Goal: Transaction & Acquisition: Purchase product/service

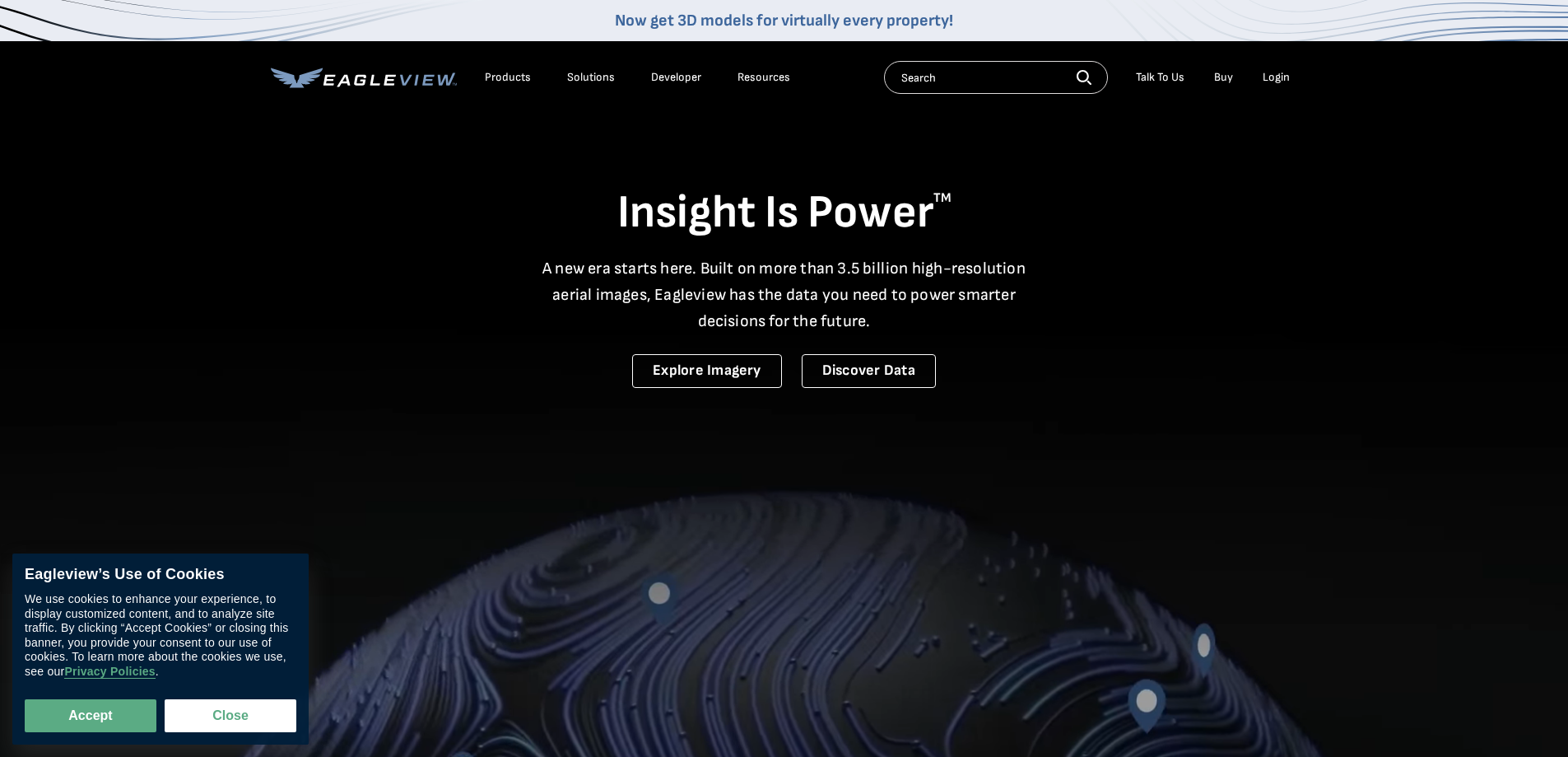
click at [1271, 76] on div "Login" at bounding box center [1276, 77] width 27 height 15
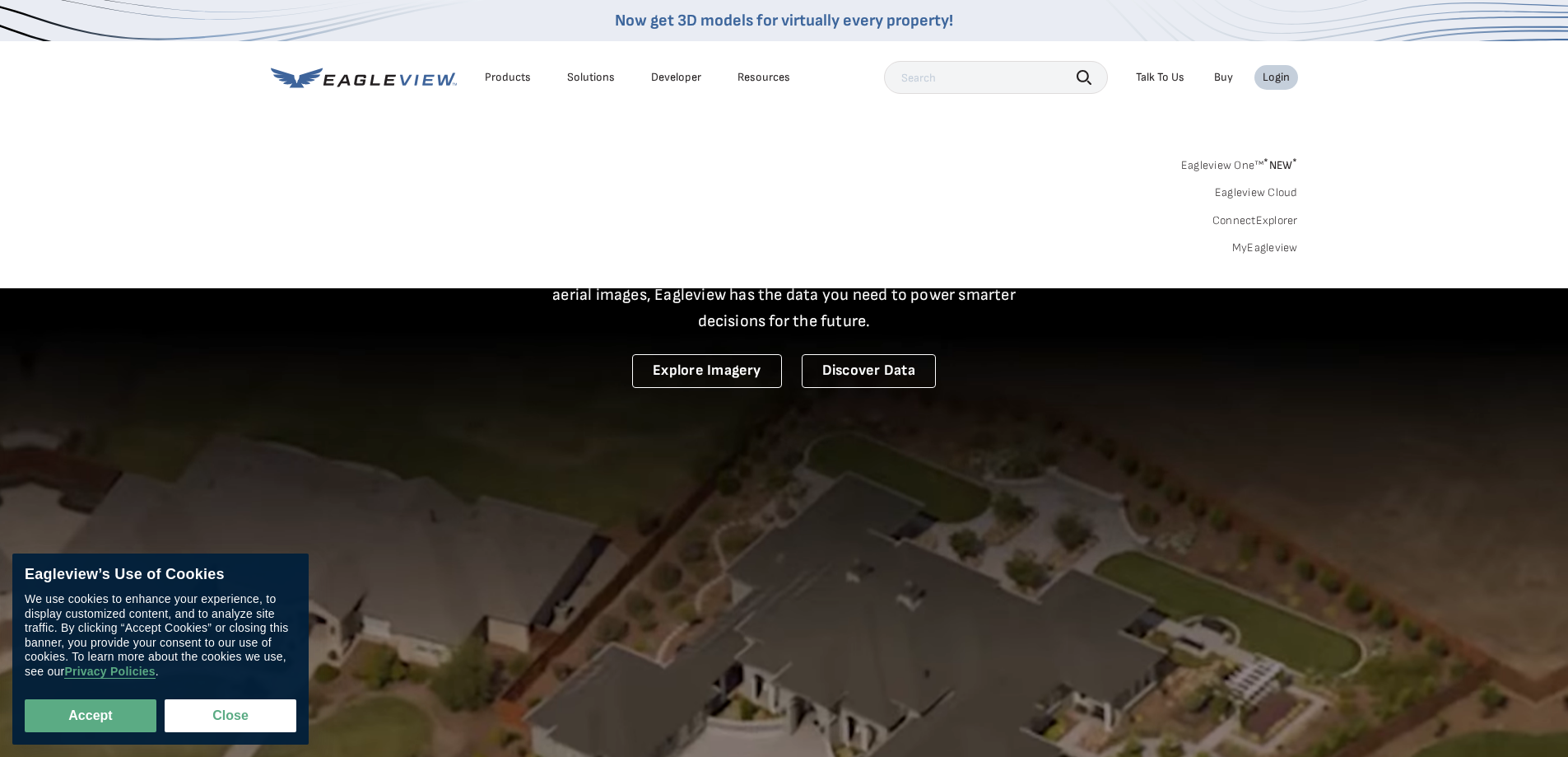
click at [1250, 248] on link "MyEagleview" at bounding box center [1265, 247] width 66 height 15
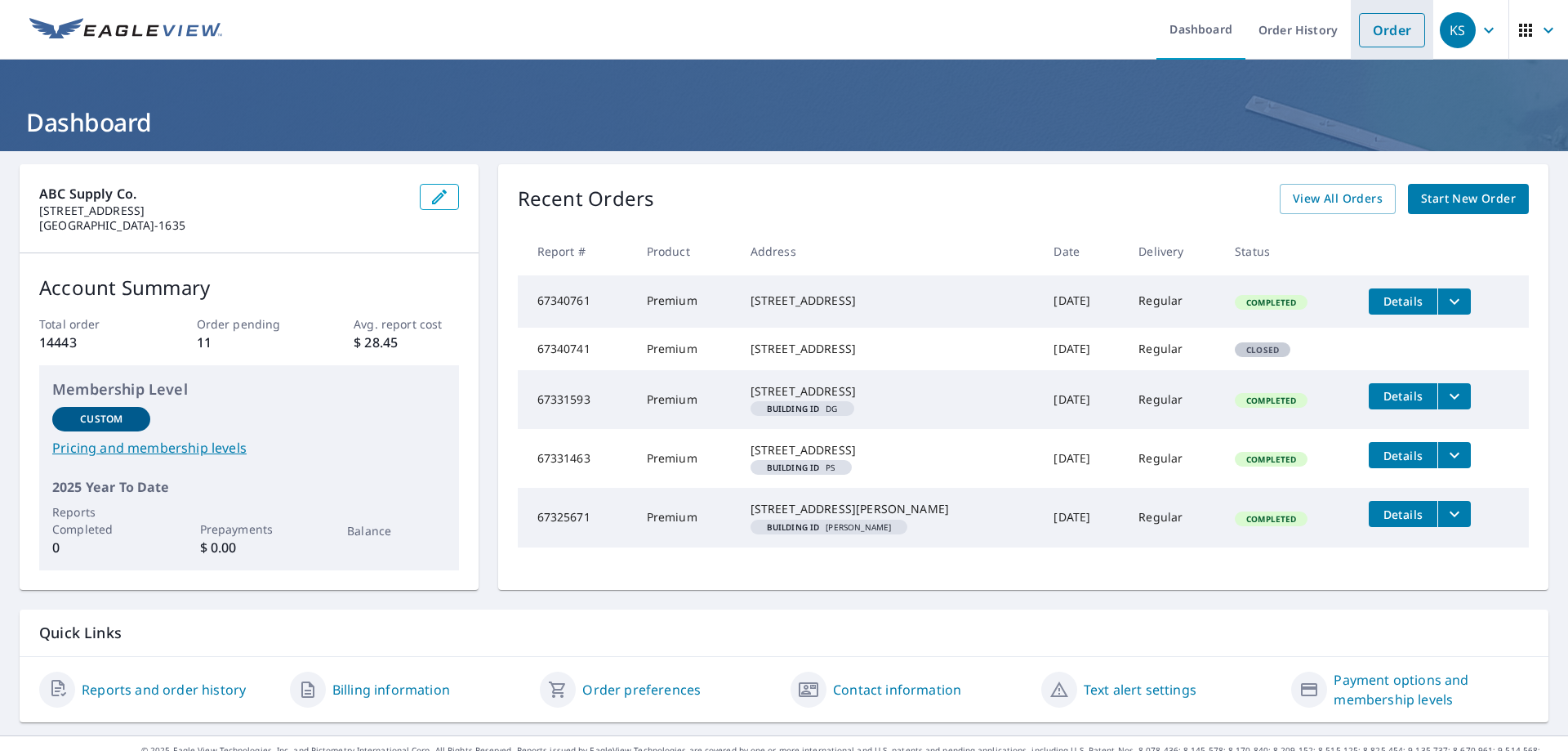
click at [1377, 29] on link "Order" at bounding box center [1392, 30] width 66 height 35
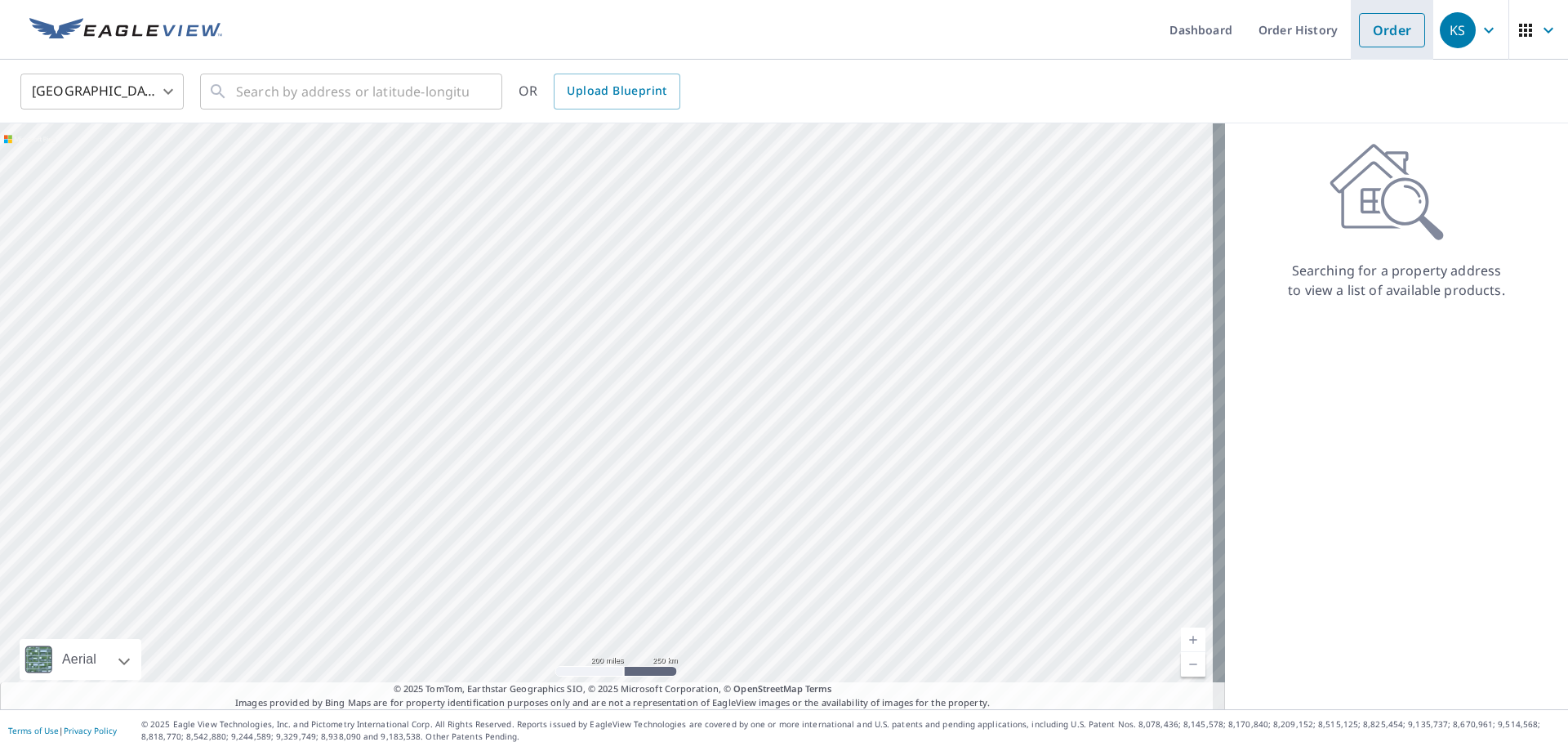
click at [1372, 28] on link "Order" at bounding box center [1392, 30] width 66 height 35
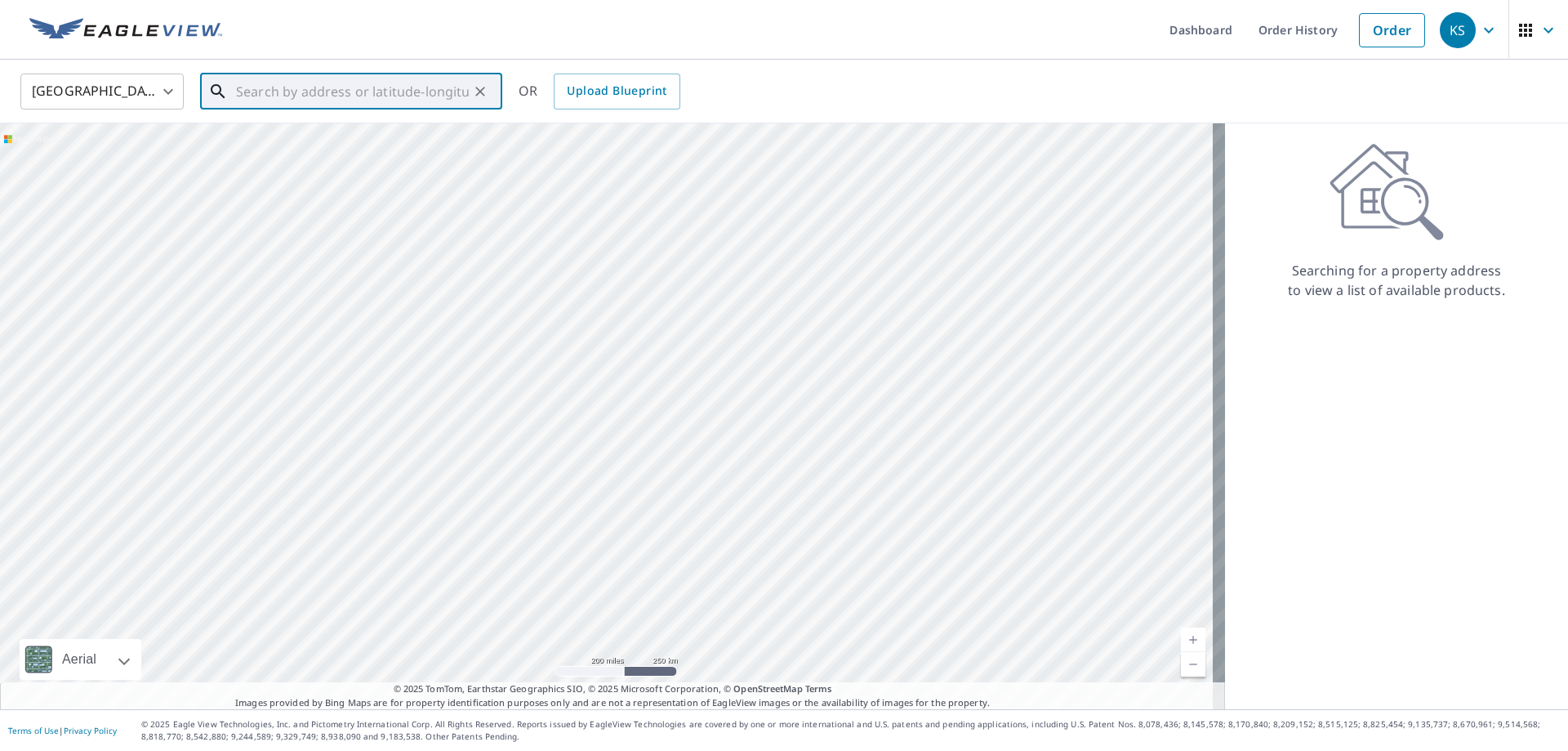
click at [260, 104] on input "text" at bounding box center [353, 91] width 233 height 45
click at [312, 151] on p "[PERSON_NAME], KY 40152" at bounding box center [361, 156] width 257 height 16
type input "[STREET_ADDRESS][PERSON_NAME][PERSON_NAME]"
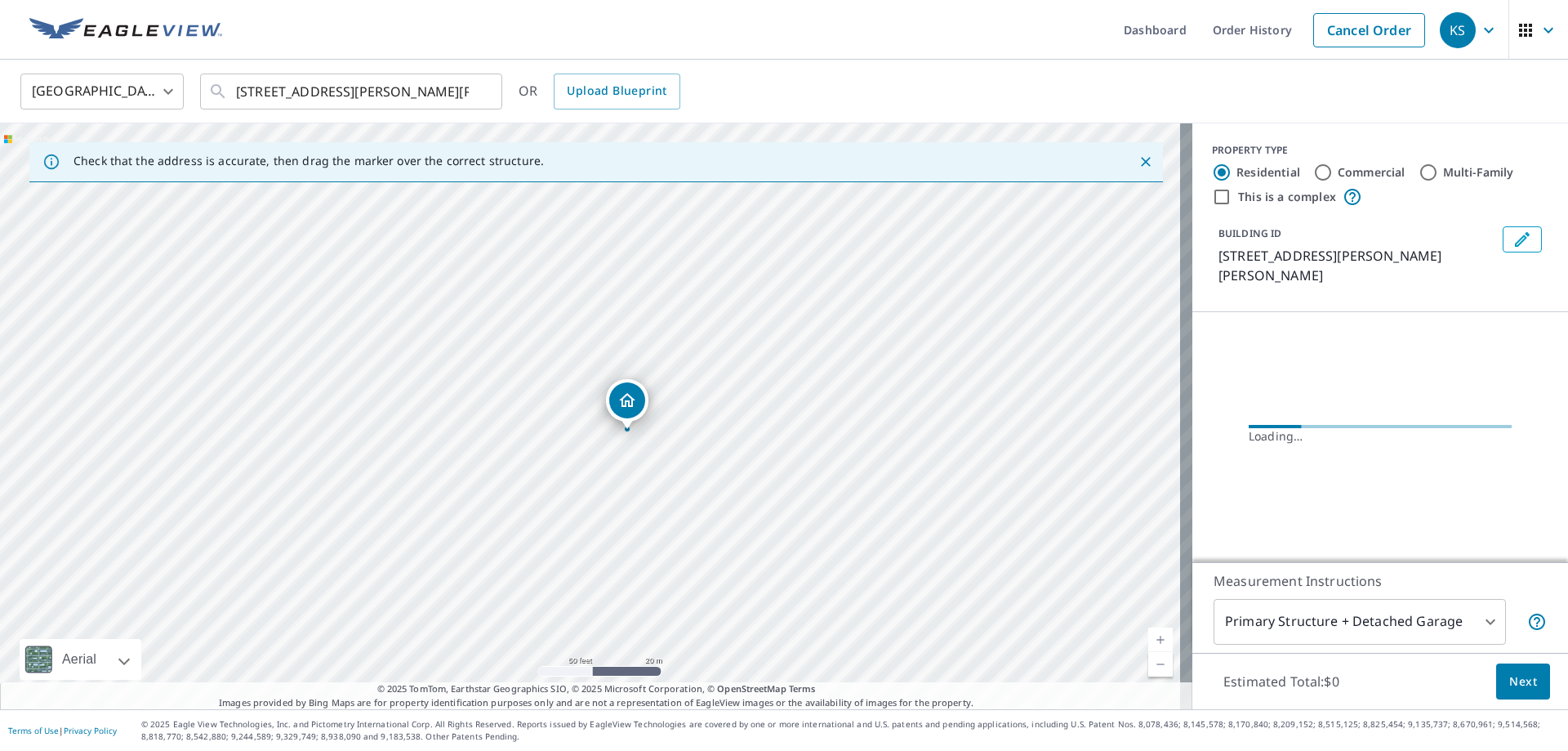
drag, startPoint x: 411, startPoint y: 405, endPoint x: 678, endPoint y: 402, distance: 267.0
click at [678, 402] on div "[STREET_ADDRESS][PERSON_NAME][PERSON_NAME]" at bounding box center [596, 416] width 1192 height 586
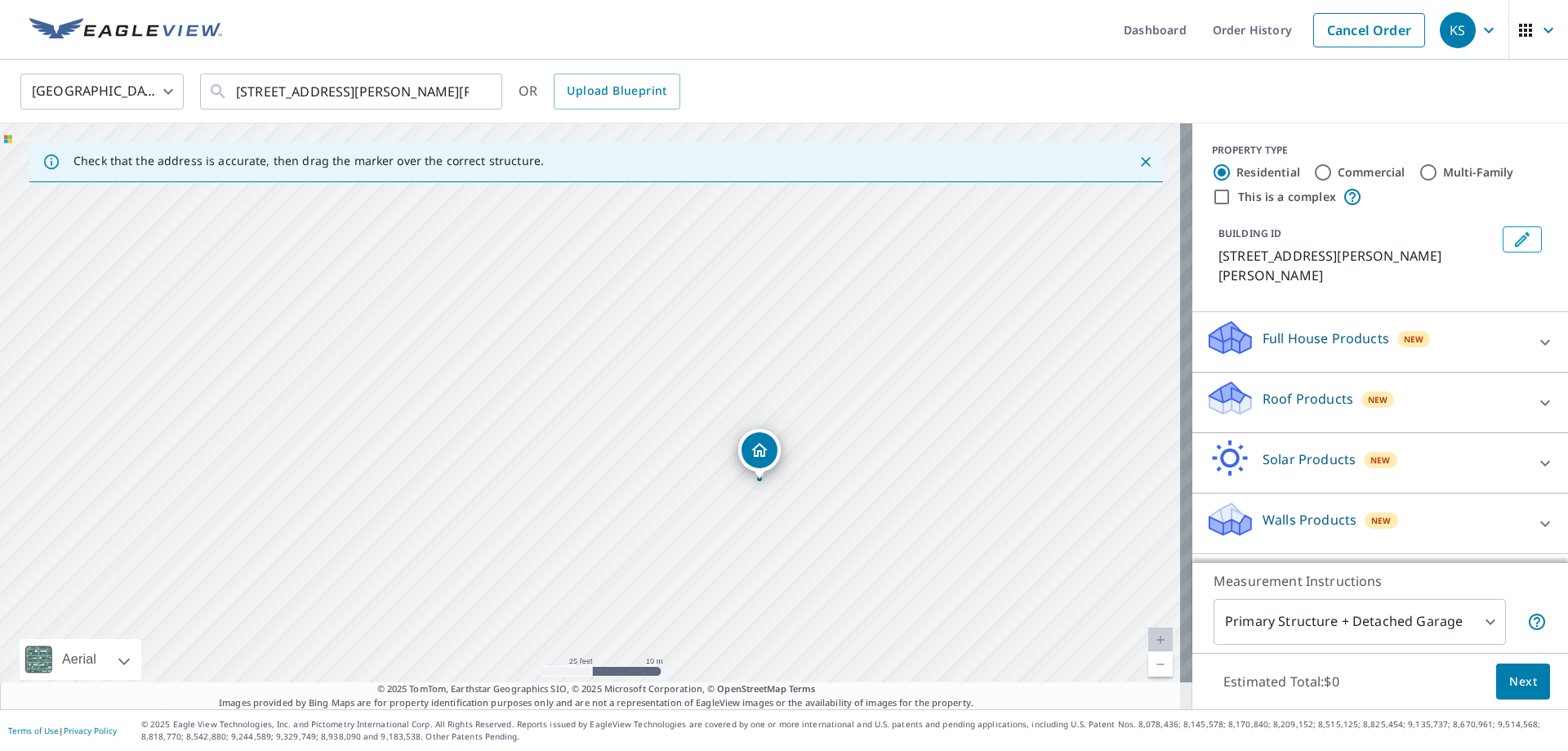
drag, startPoint x: 531, startPoint y: 395, endPoint x: 665, endPoint y: 523, distance: 185.3
click at [665, 523] on div "[STREET_ADDRESS][PERSON_NAME][PERSON_NAME]" at bounding box center [596, 416] width 1192 height 586
drag, startPoint x: 761, startPoint y: 468, endPoint x: 717, endPoint y: 469, distance: 44.0
click at [1512, 241] on icon "Edit building 1" at bounding box center [1522, 239] width 20 height 20
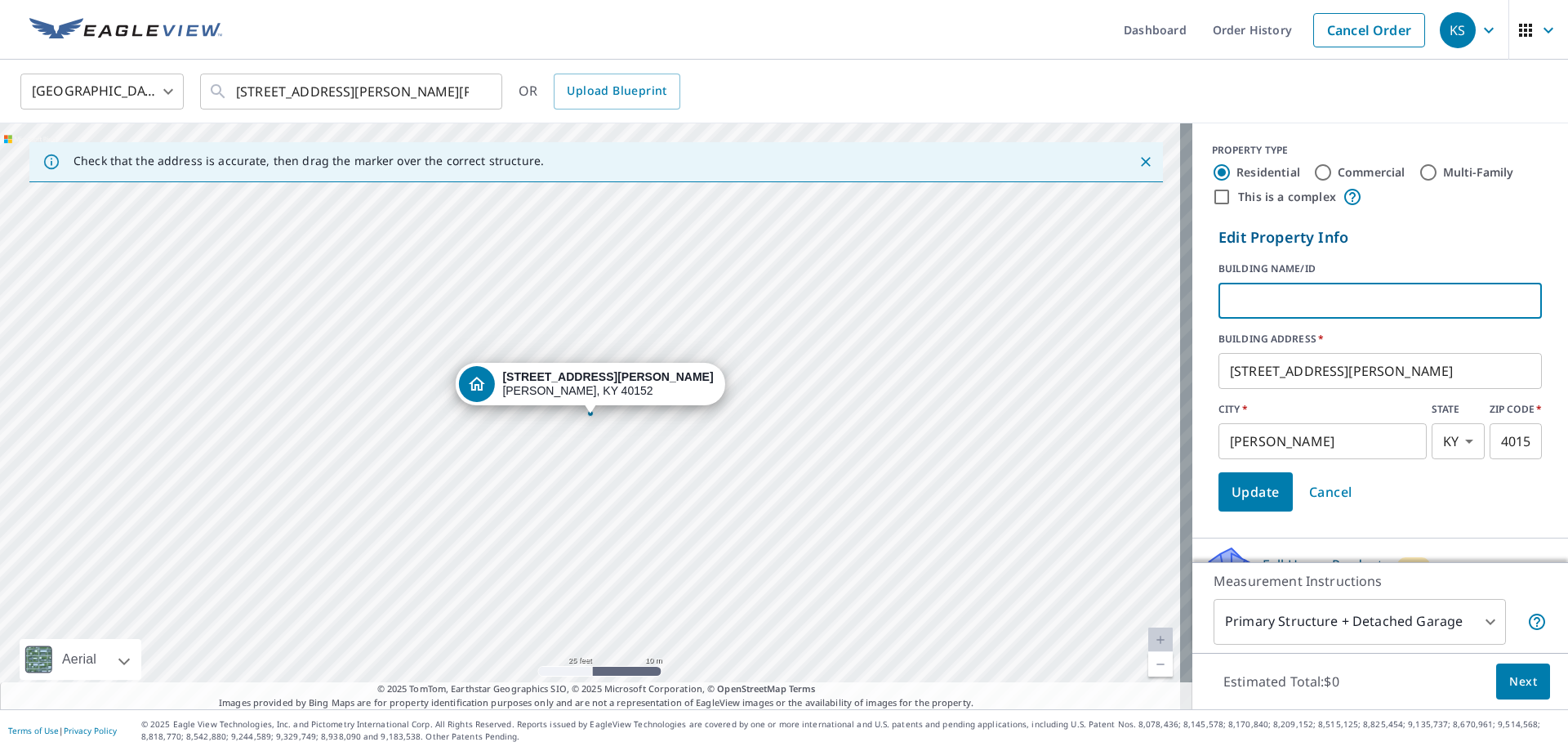
click at [1249, 303] on input "text" at bounding box center [1381, 300] width 323 height 45
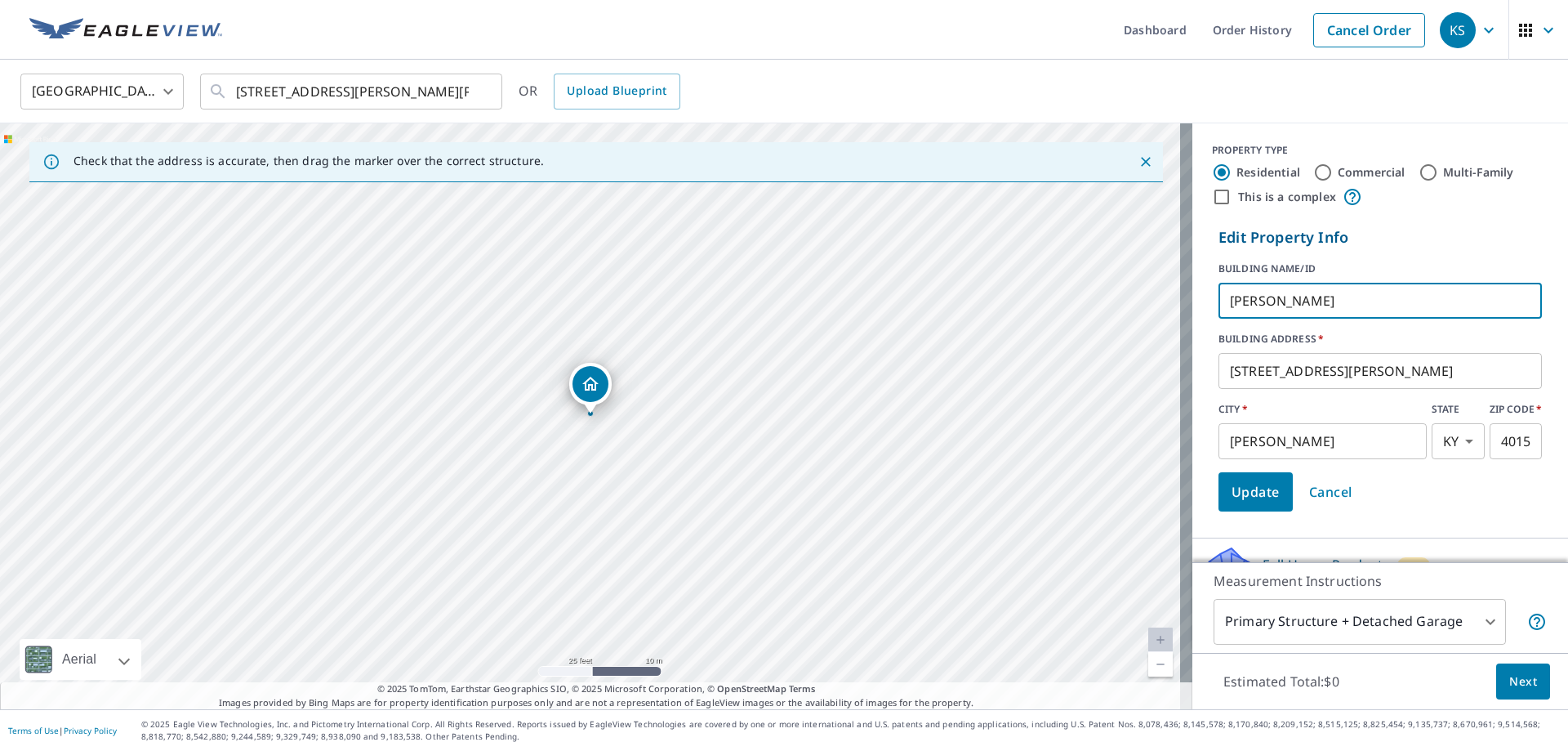
type input "[PERSON_NAME]"
click at [1239, 494] on span "Update" at bounding box center [1255, 492] width 48 height 23
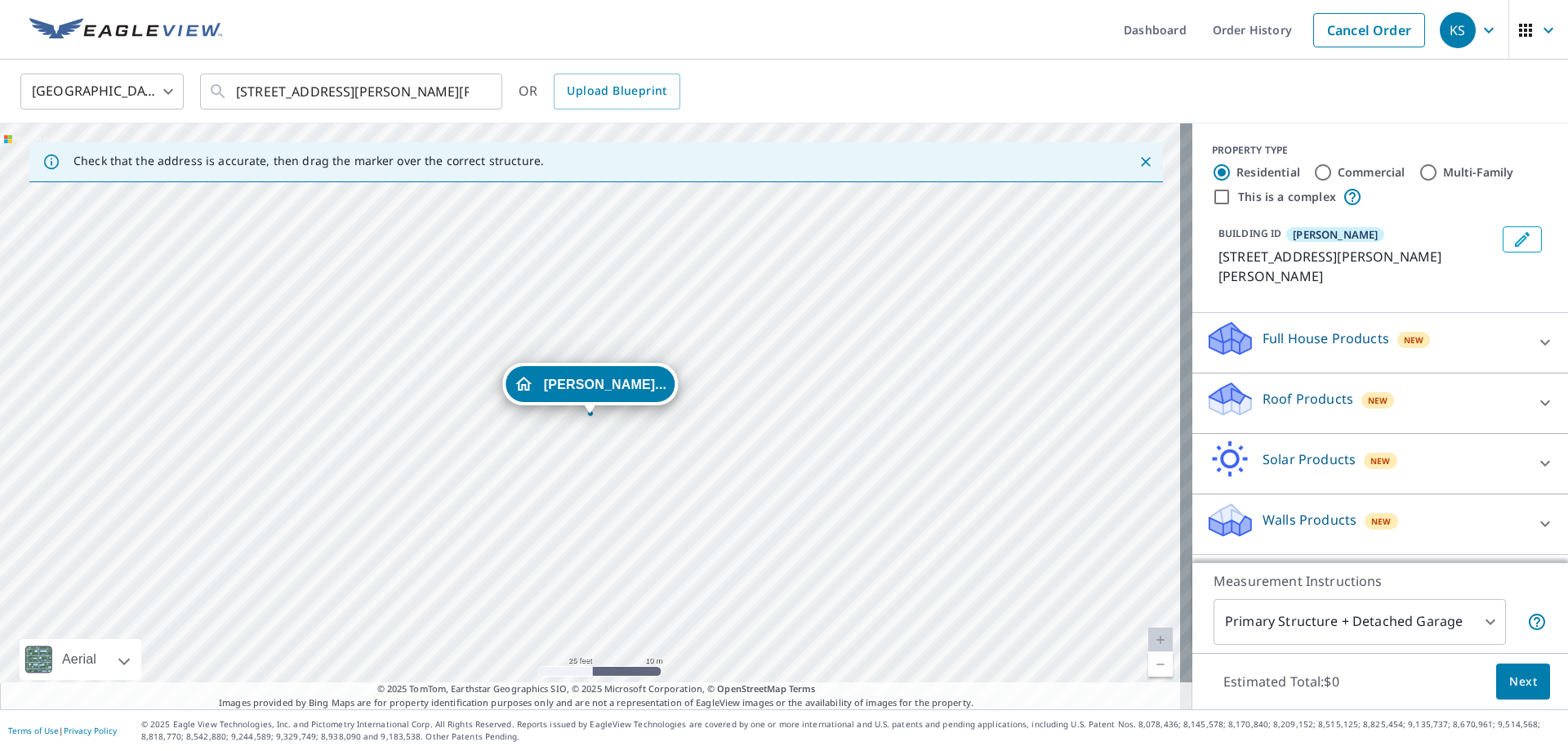
click at [1310, 389] on p "Roof Products" at bounding box center [1308, 399] width 91 height 20
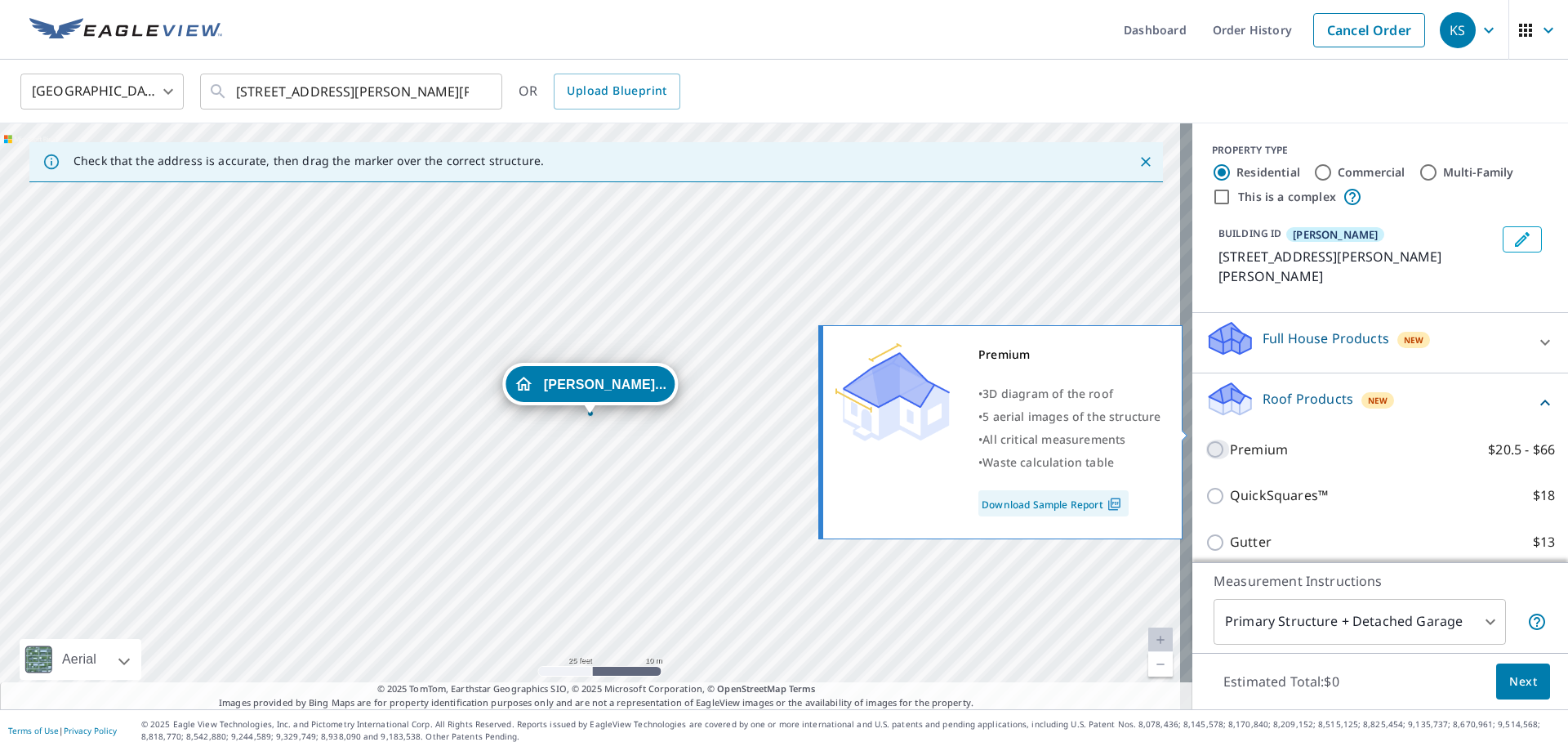
click at [1206, 440] on input "Premium $20.5 - $66" at bounding box center [1218, 450] width 25 height 20
checkbox input "true"
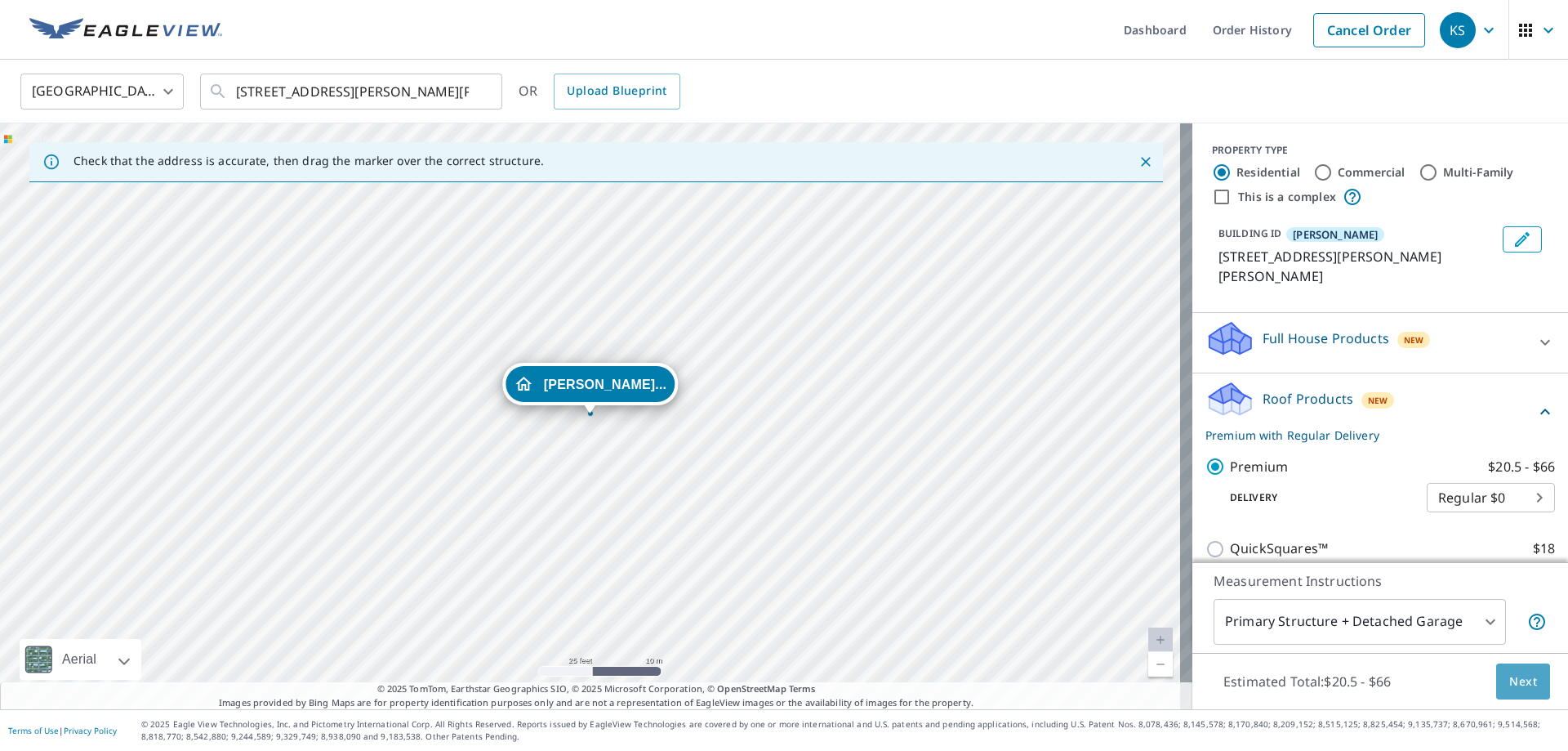
click at [1509, 672] on span "Next" at bounding box center [1523, 682] width 28 height 20
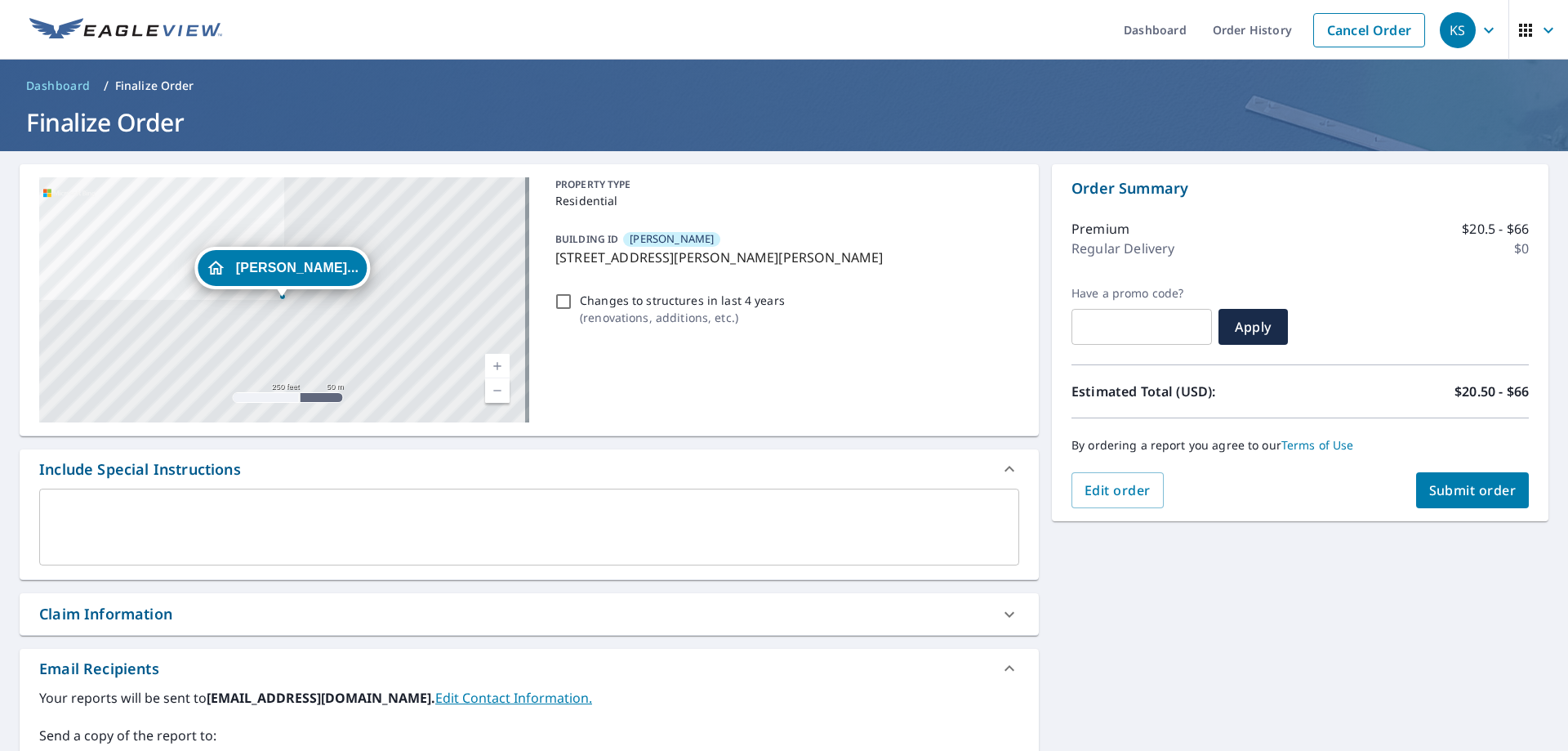
click at [561, 301] on input "Changes to structures in last 4 years ( renovations, additions, etc. )" at bounding box center [563, 301] width 20 height 20
checkbox input "true"
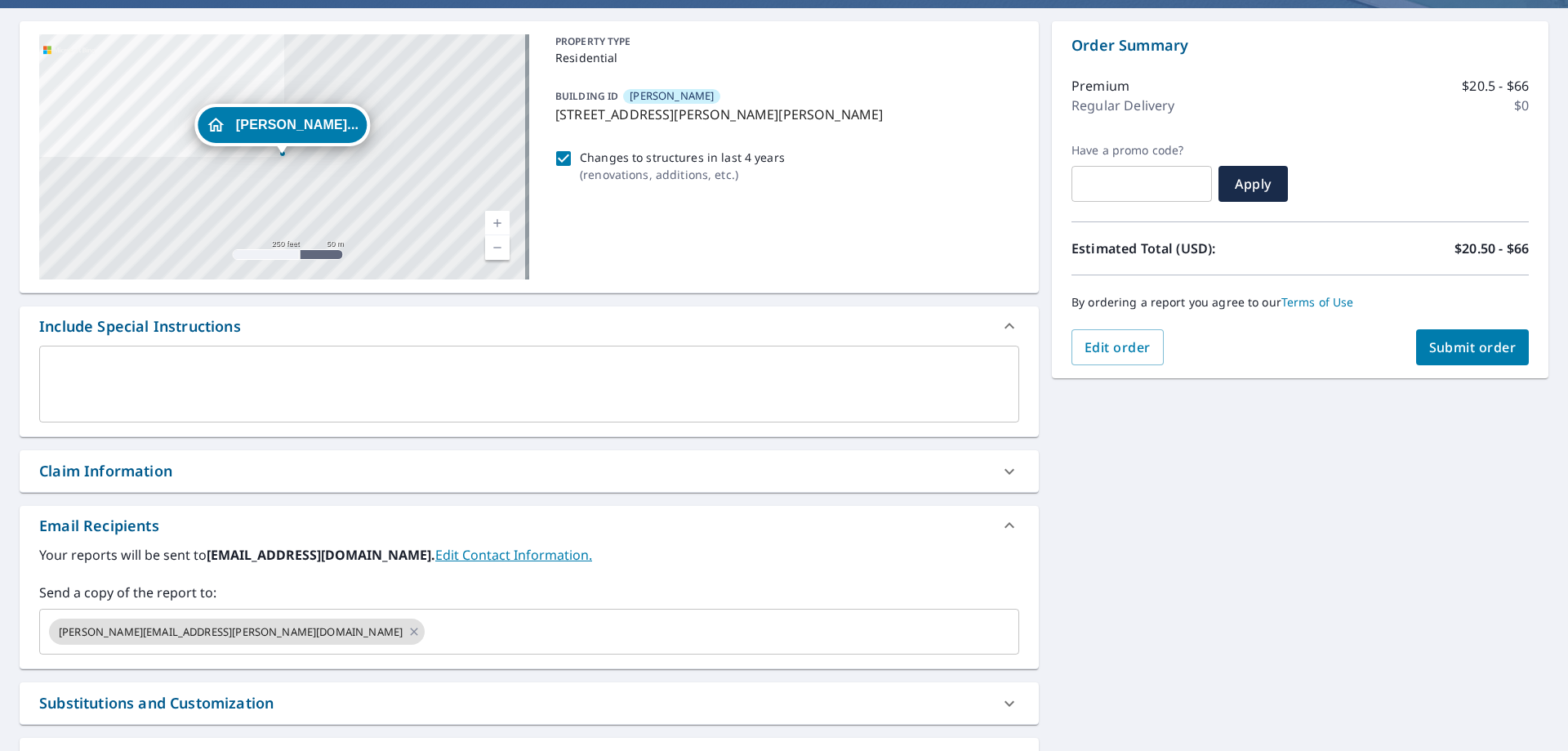
scroll to position [164, 0]
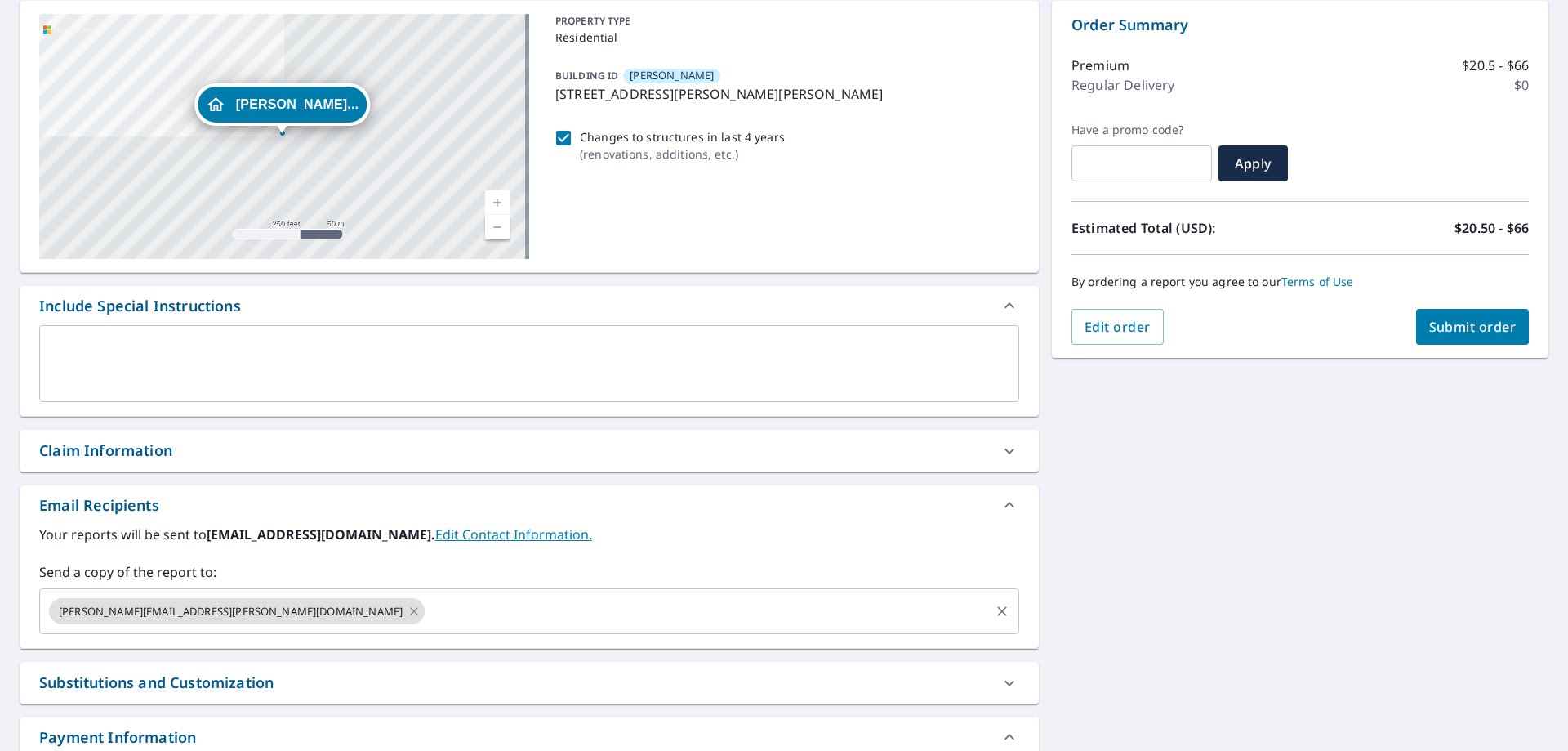
click at [427, 611] on input "text" at bounding box center [707, 611] width 561 height 31
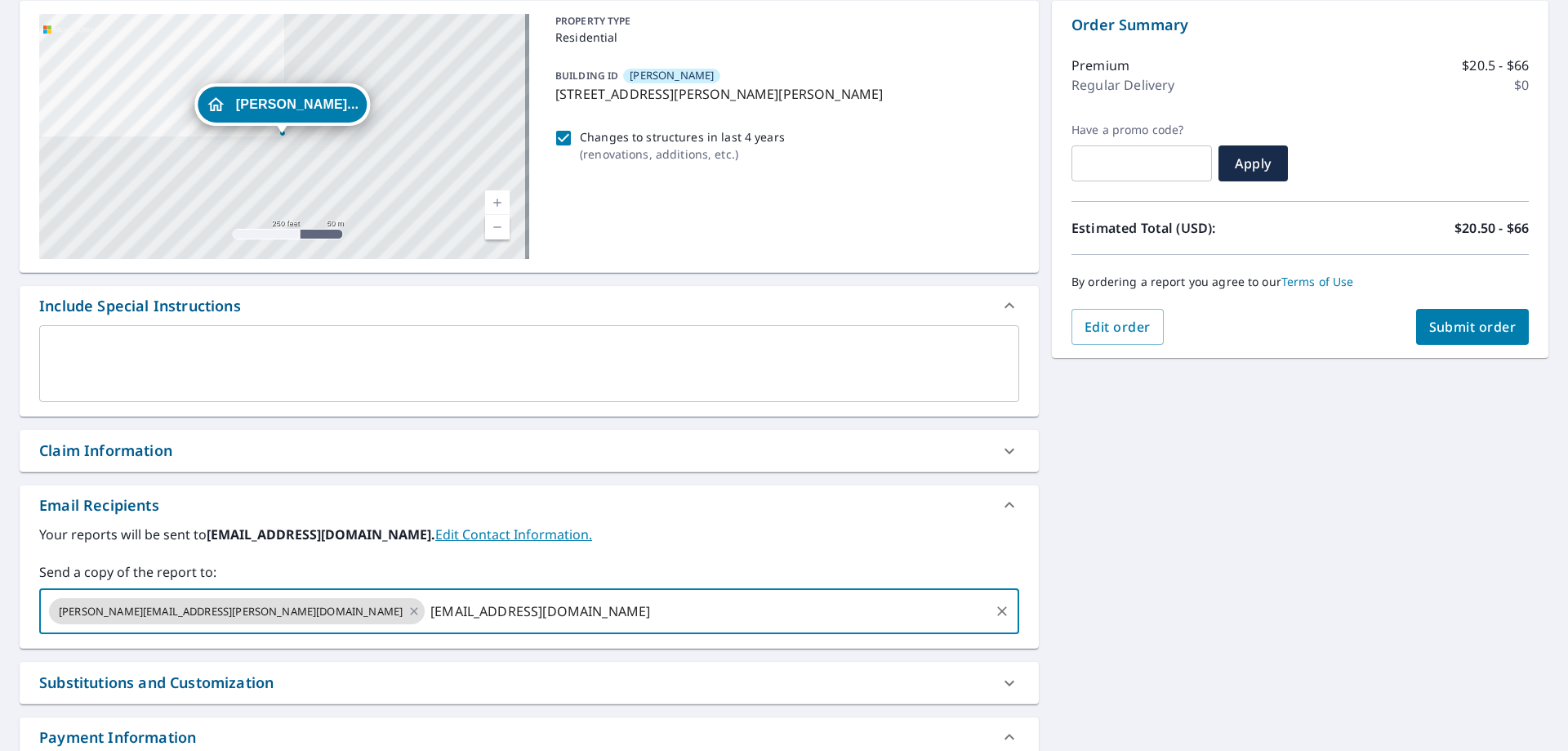
type input "[EMAIL_ADDRESS][DOMAIN_NAME]"
click at [1434, 323] on span "Submit order" at bounding box center [1473, 327] width 87 height 18
checkbox input "true"
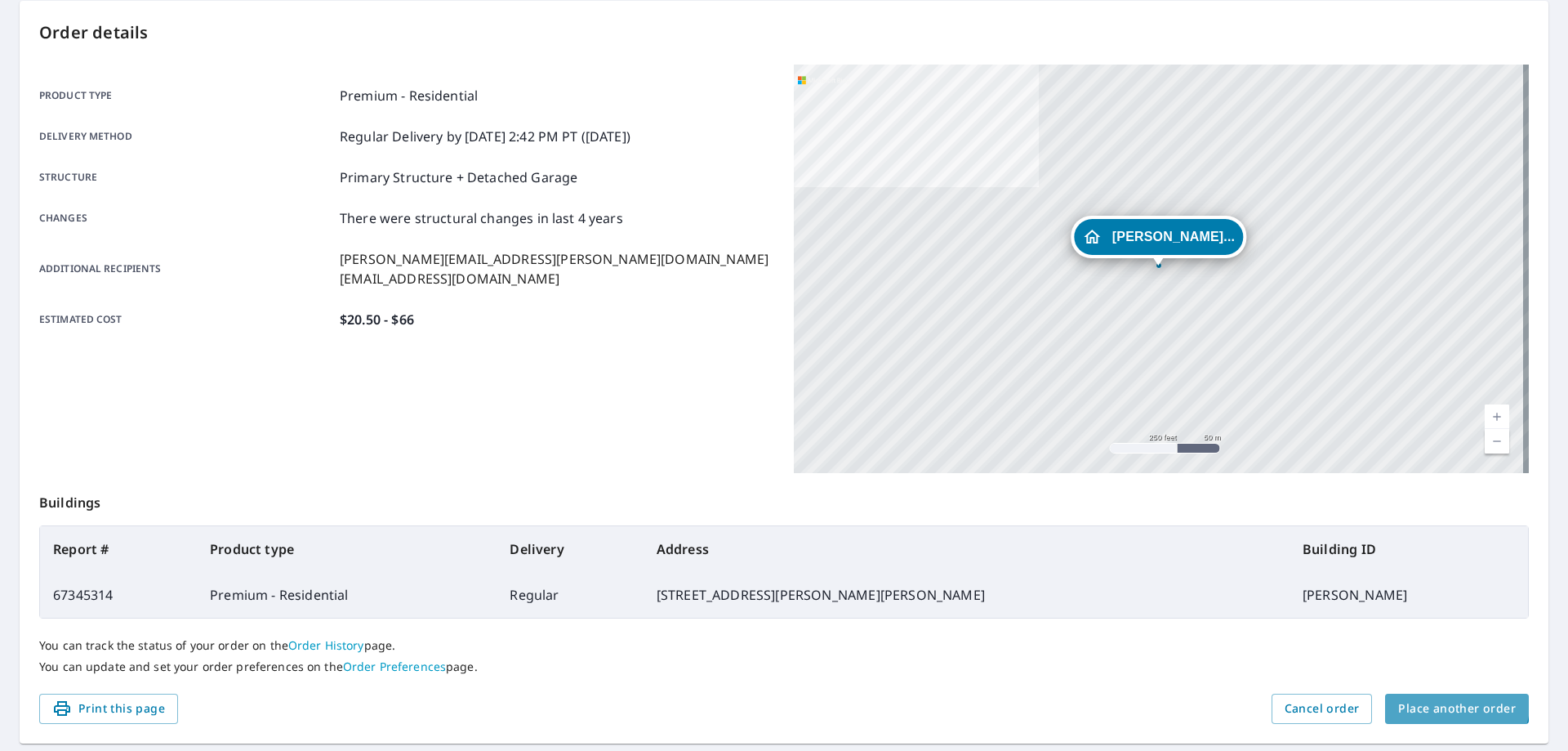
click at [1426, 698] on button "Place another order" at bounding box center [1457, 708] width 144 height 30
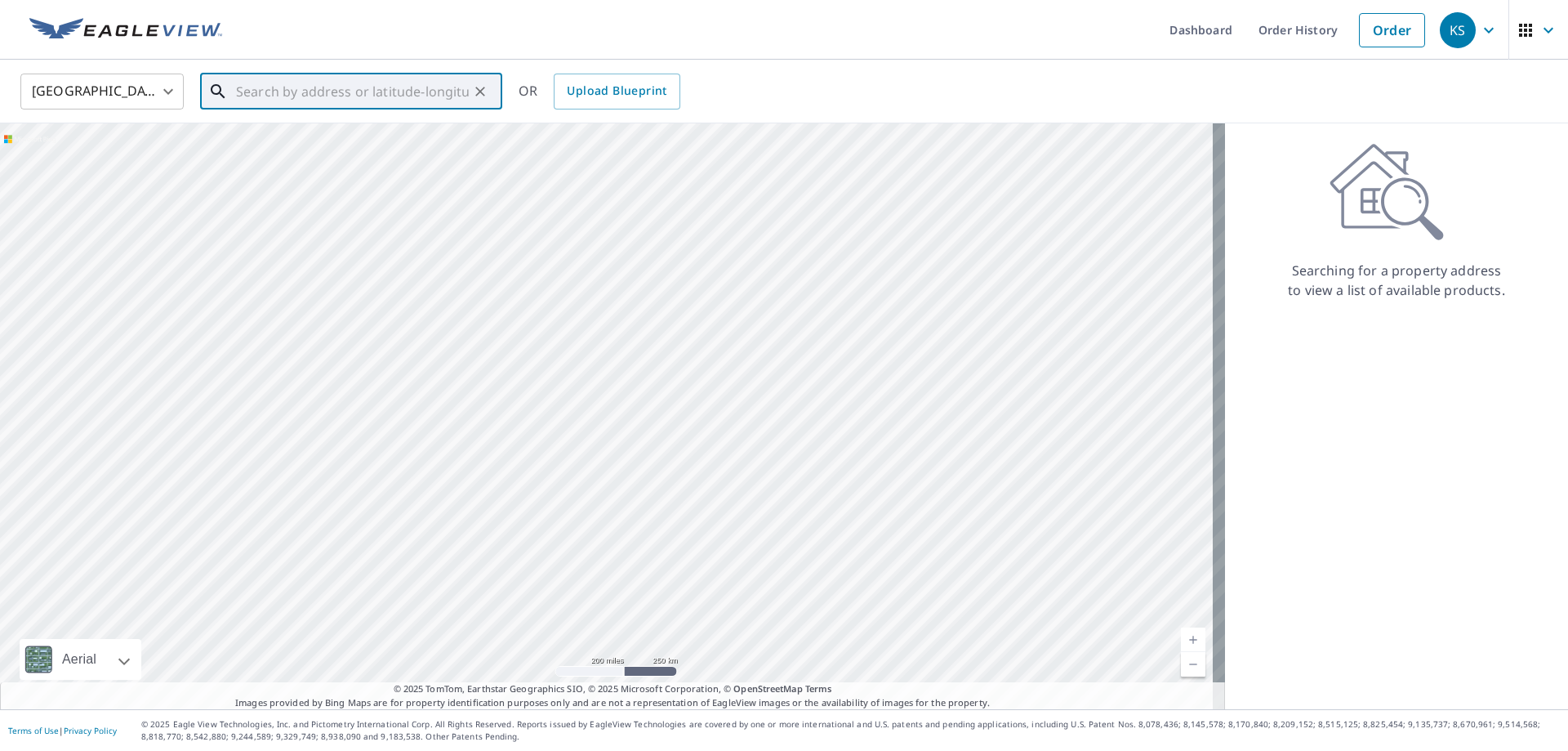
click at [251, 92] on input "text" at bounding box center [353, 91] width 233 height 45
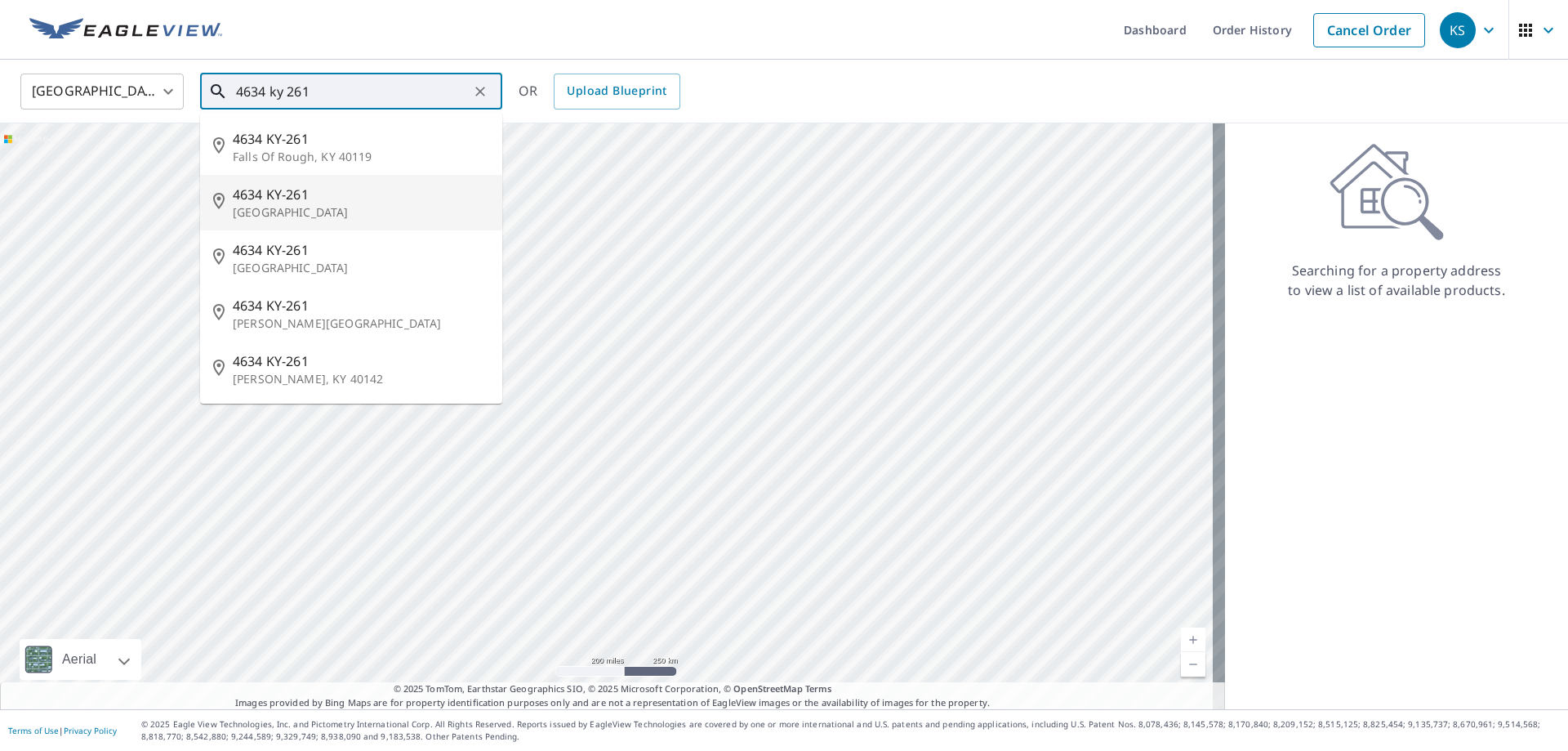
click at [276, 219] on p "[GEOGRAPHIC_DATA]" at bounding box center [361, 212] width 257 height 16
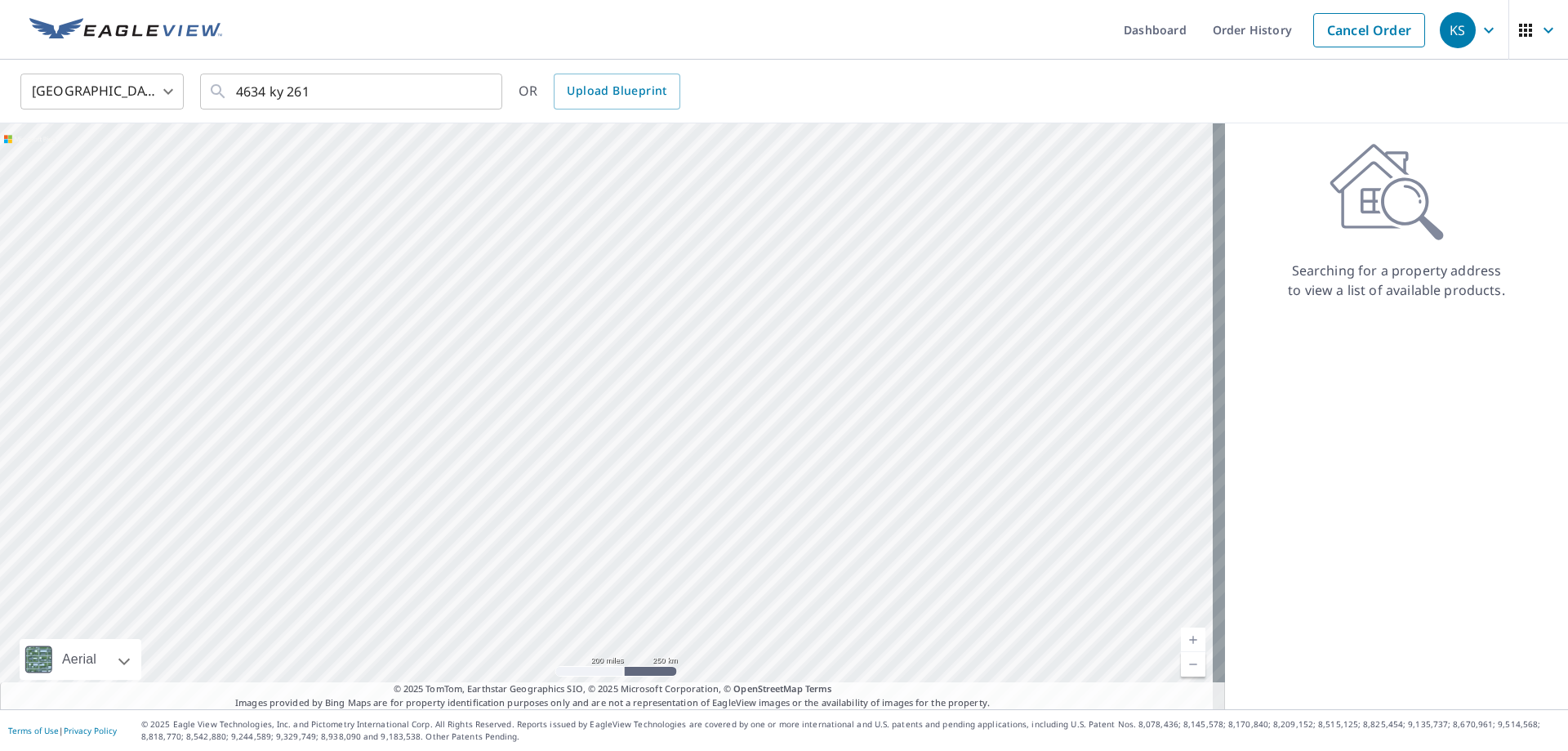
type input "[STREET_ADDRESS]"
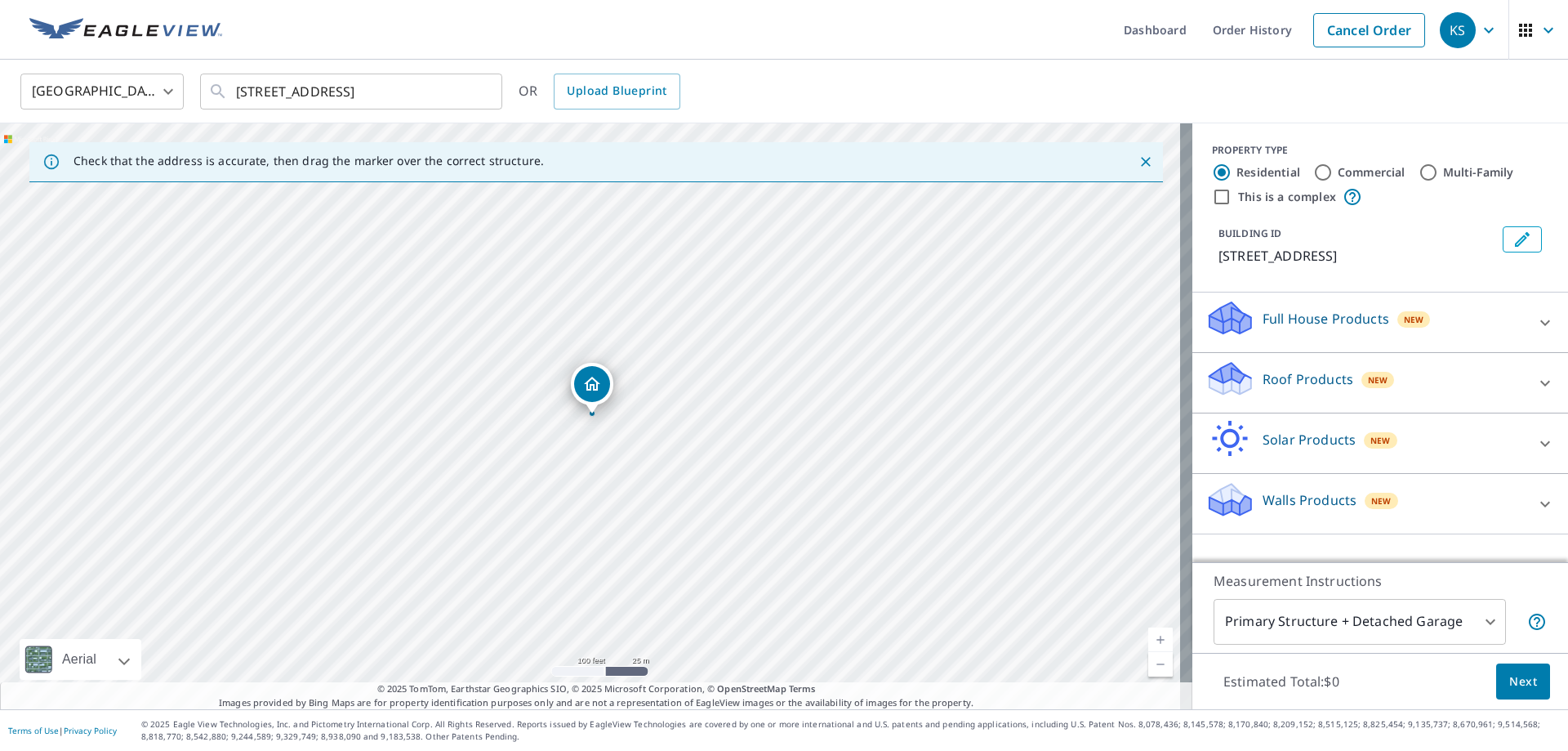
drag, startPoint x: 389, startPoint y: 425, endPoint x: 493, endPoint y: 456, distance: 108.5
click at [493, 456] on div "[STREET_ADDRESS]" at bounding box center [596, 416] width 1192 height 586
drag, startPoint x: 673, startPoint y: 396, endPoint x: 684, endPoint y: 483, distance: 87.7
click at [684, 483] on div "[STREET_ADDRESS]" at bounding box center [596, 416] width 1192 height 586
drag, startPoint x: 775, startPoint y: 420, endPoint x: 829, endPoint y: 503, distance: 99.0
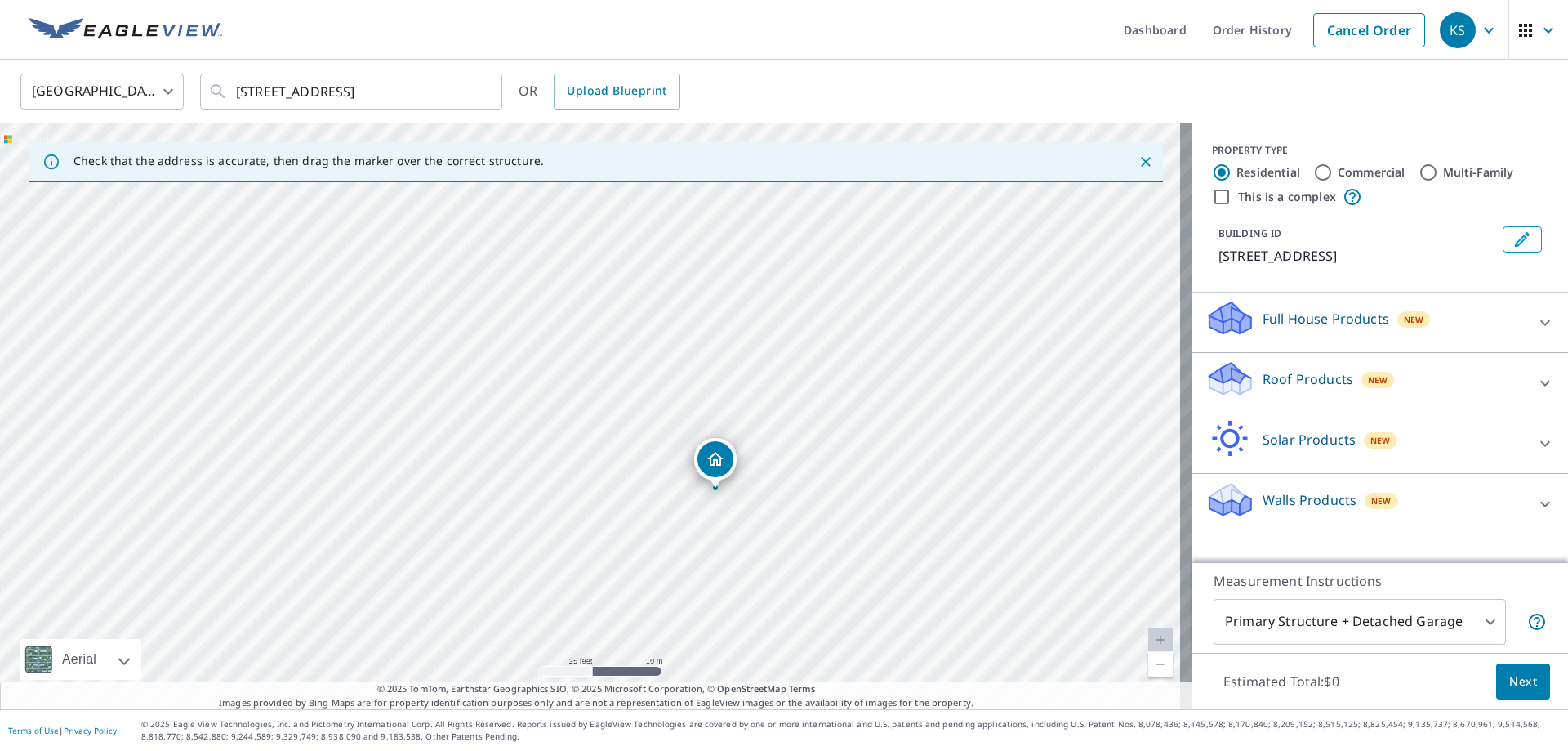
click at [829, 503] on div "[STREET_ADDRESS]" at bounding box center [596, 416] width 1192 height 586
drag, startPoint x: 705, startPoint y: 462, endPoint x: 697, endPoint y: 450, distance: 14.4
click at [1502, 244] on button "Edit building 1" at bounding box center [1522, 239] width 39 height 26
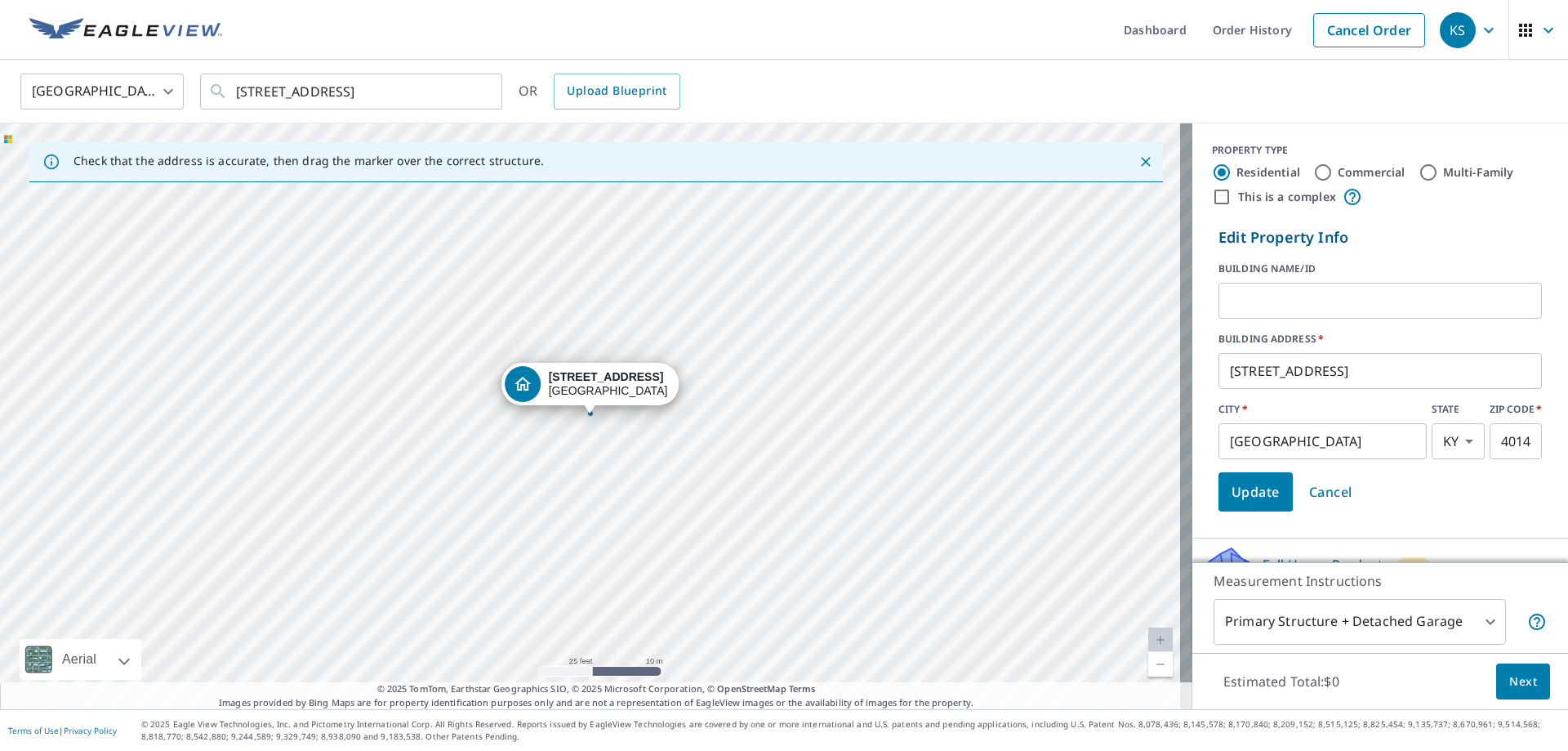
click at [1268, 301] on input "text" at bounding box center [1381, 300] width 323 height 45
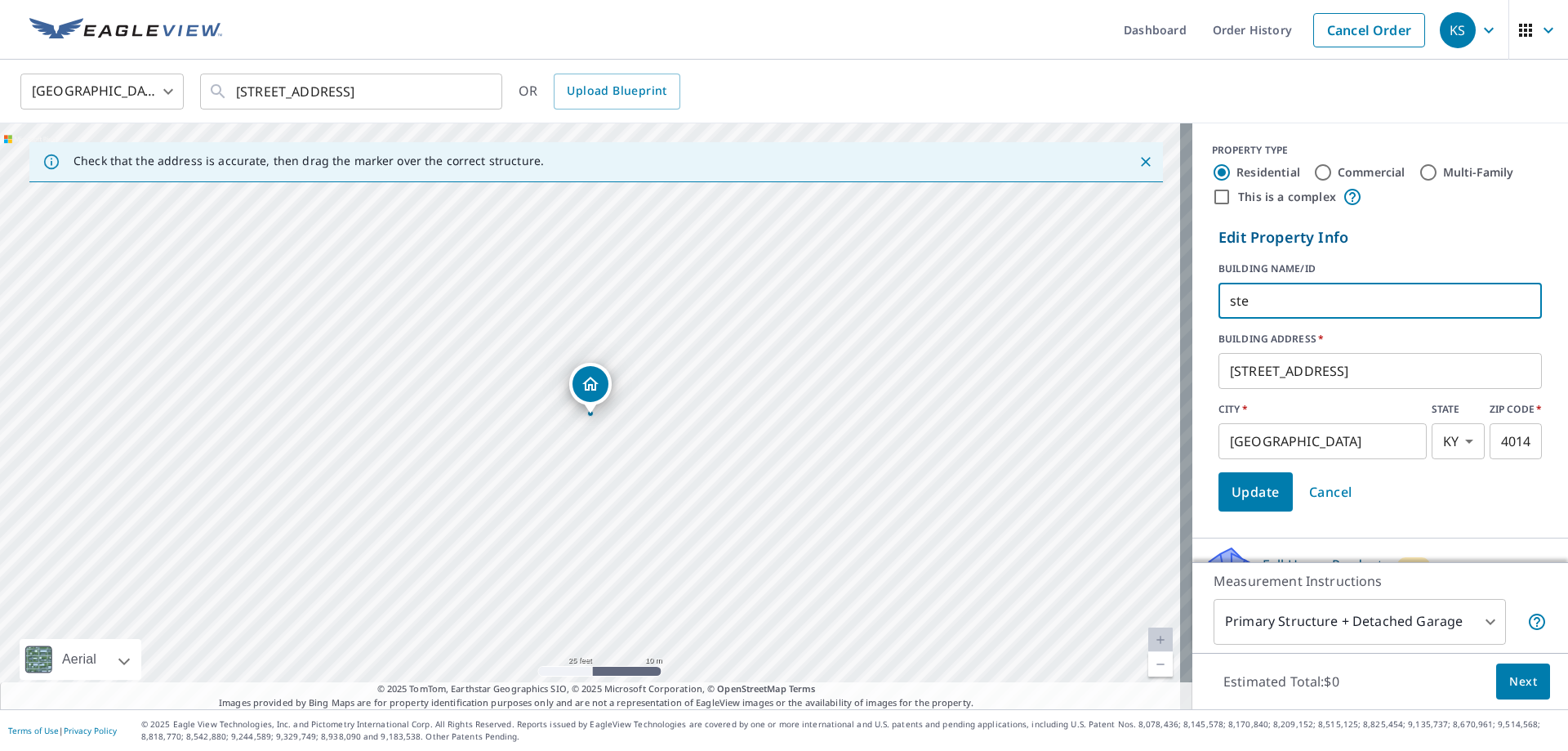
type input "[PERSON_NAME]"
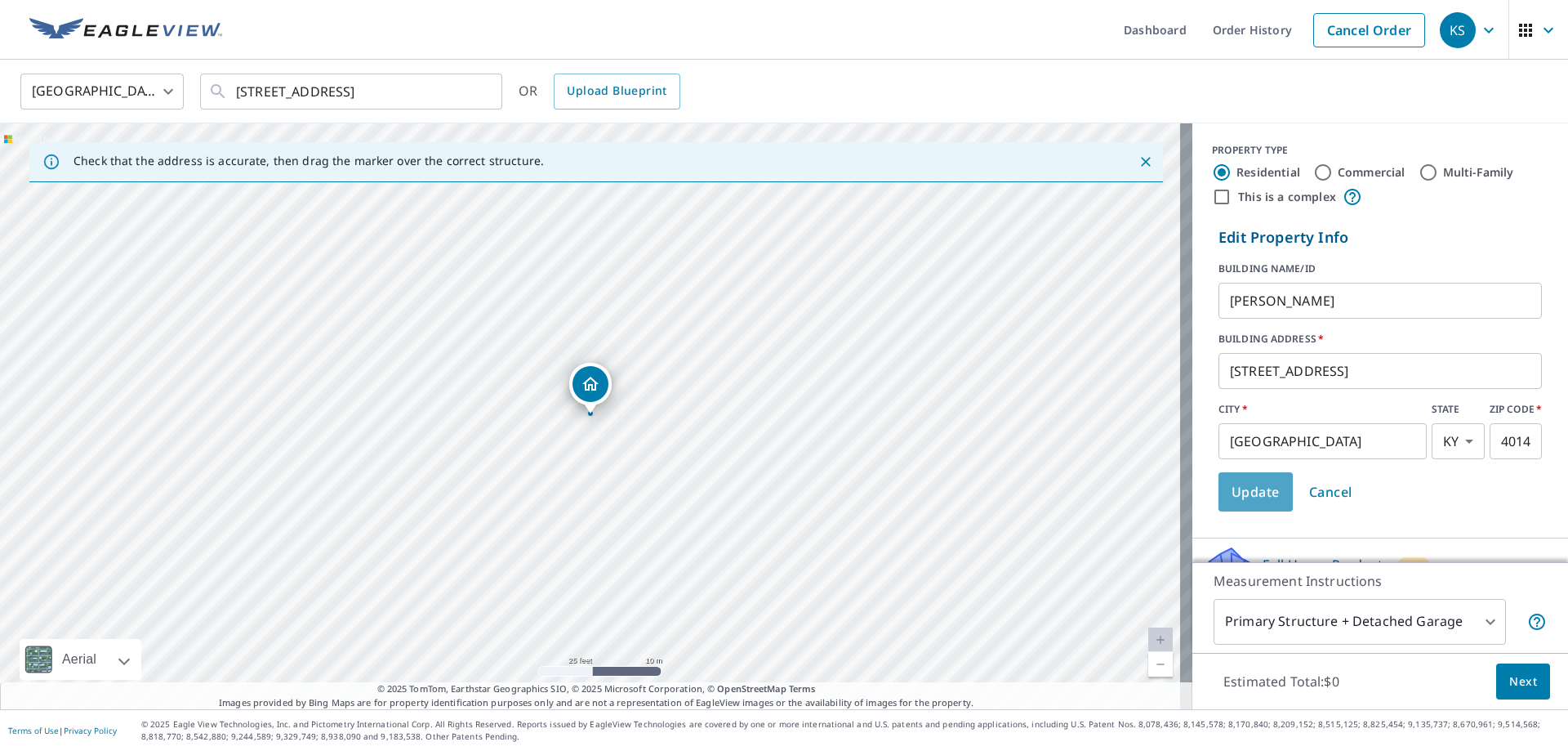
click at [1238, 488] on span "Update" at bounding box center [1255, 492] width 48 height 23
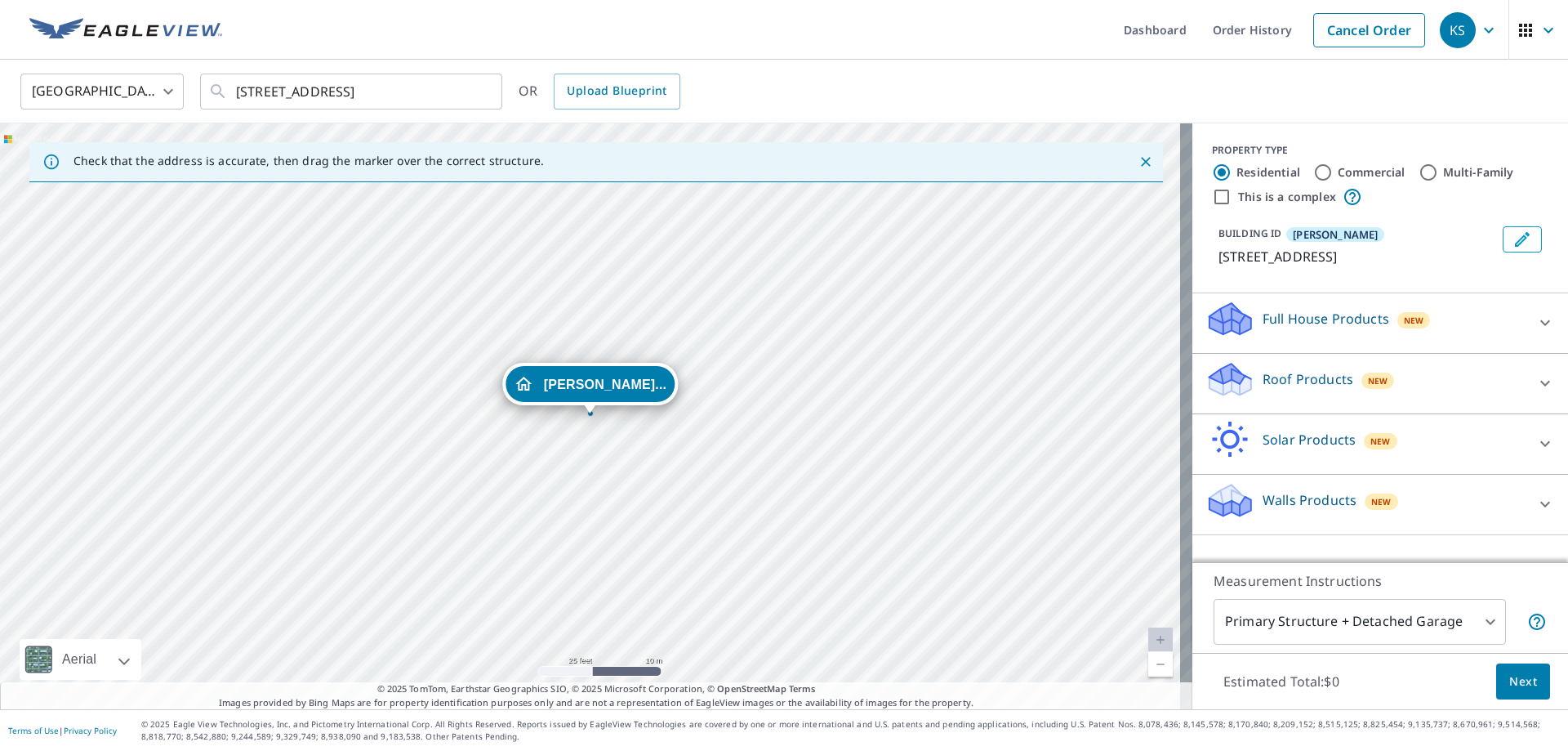
click at [1285, 389] on p "Roof Products" at bounding box center [1308, 379] width 91 height 20
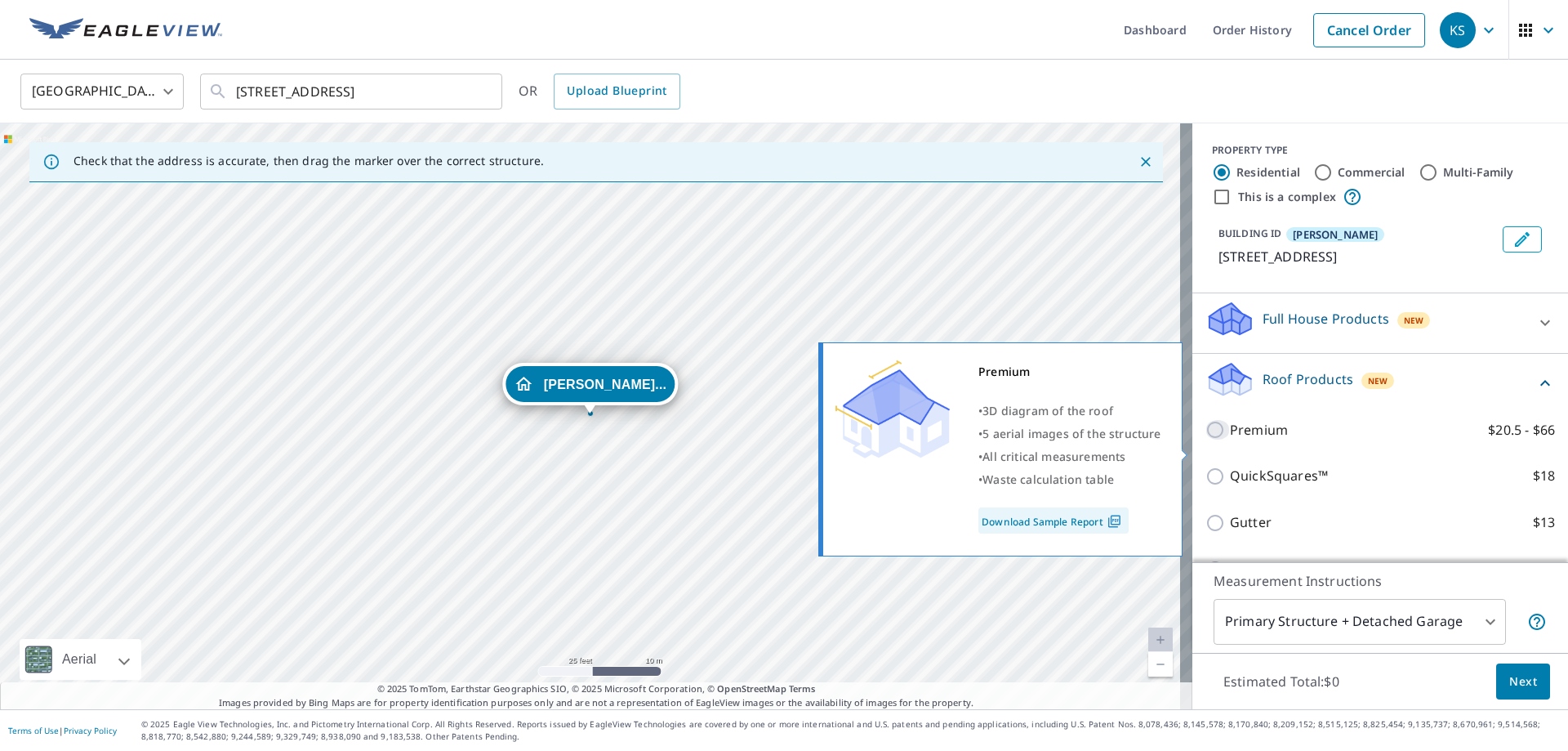
click at [1206, 440] on input "Premium $20.5 - $66" at bounding box center [1218, 430] width 25 height 20
checkbox input "true"
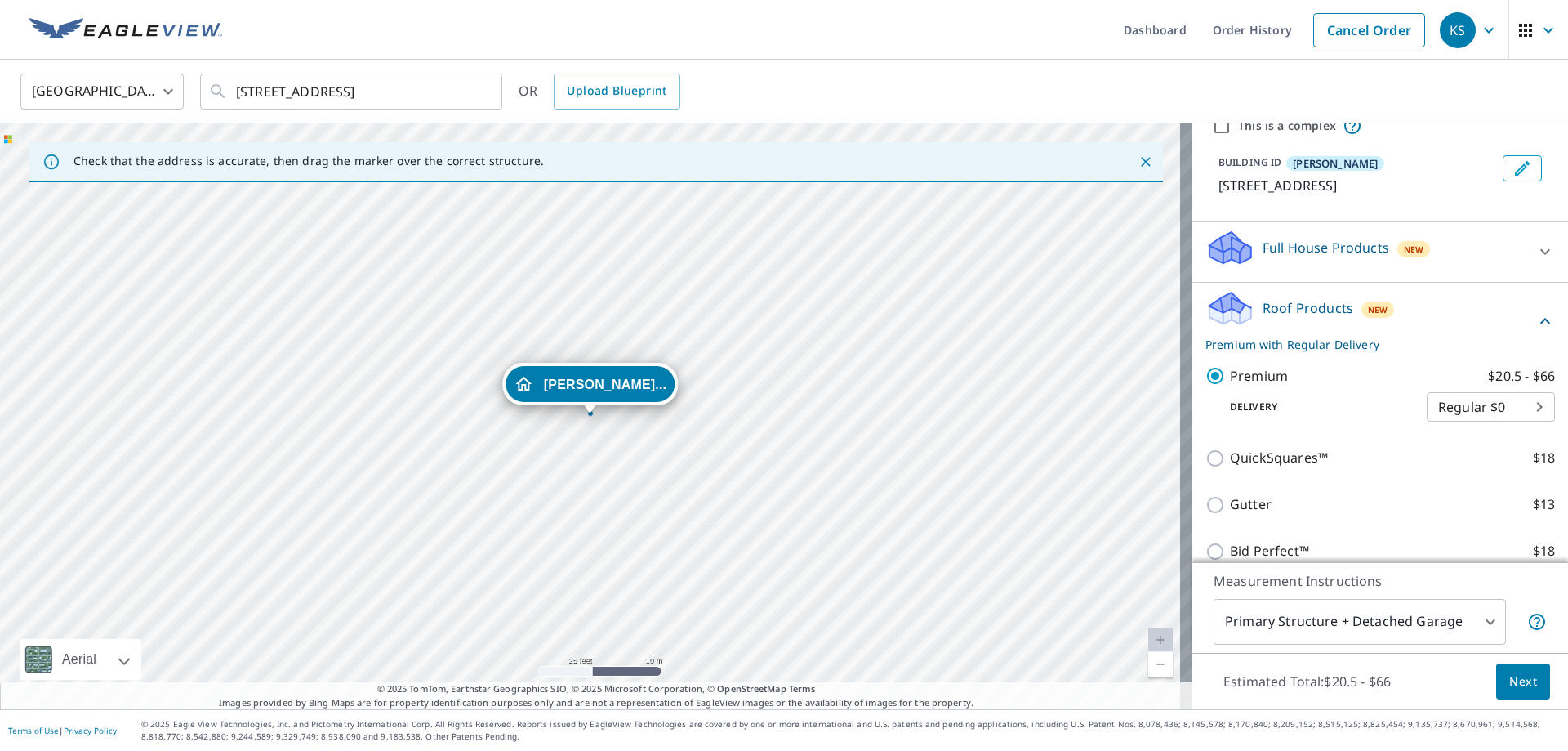
scroll to position [55, 0]
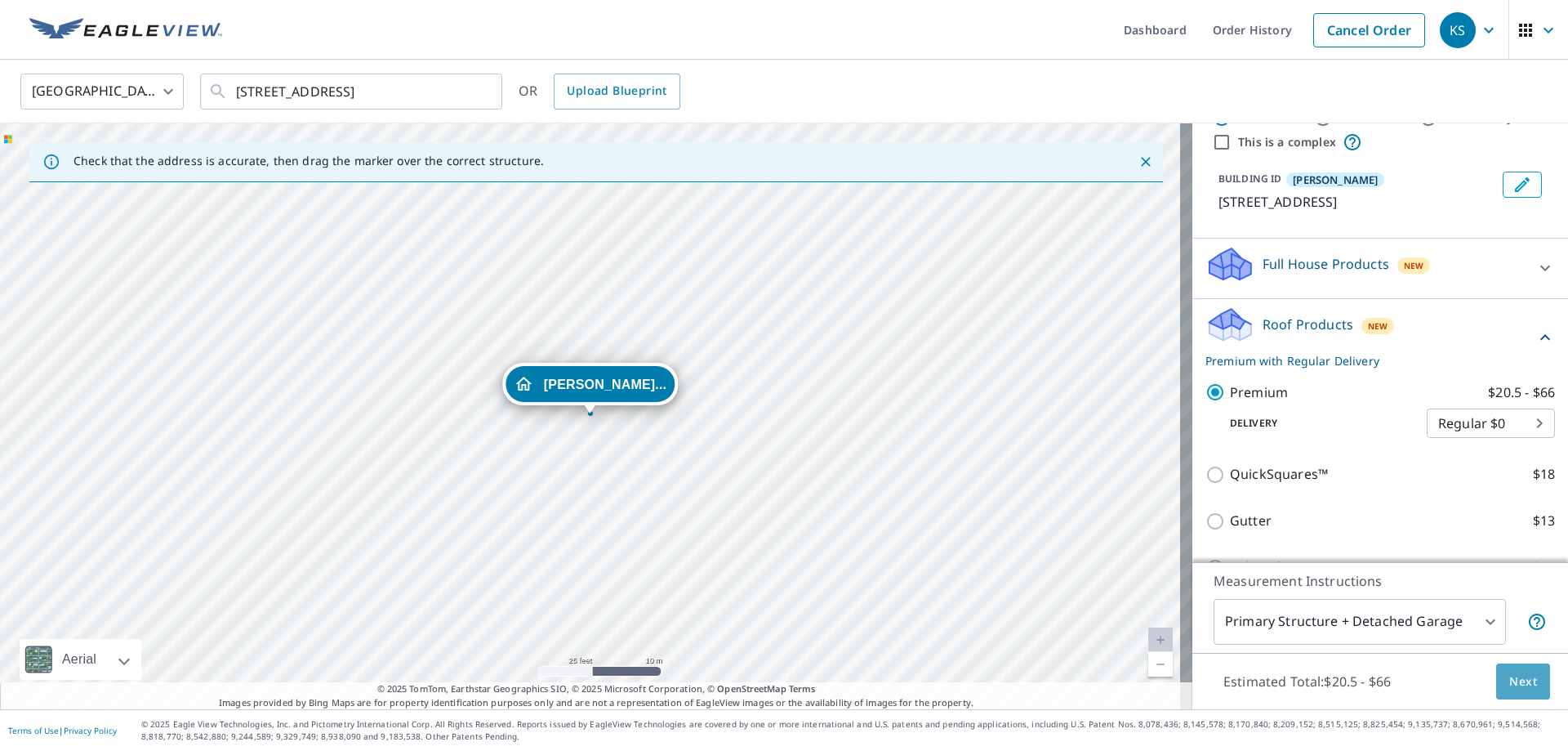
click at [1496, 681] on button "Next" at bounding box center [1523, 681] width 54 height 36
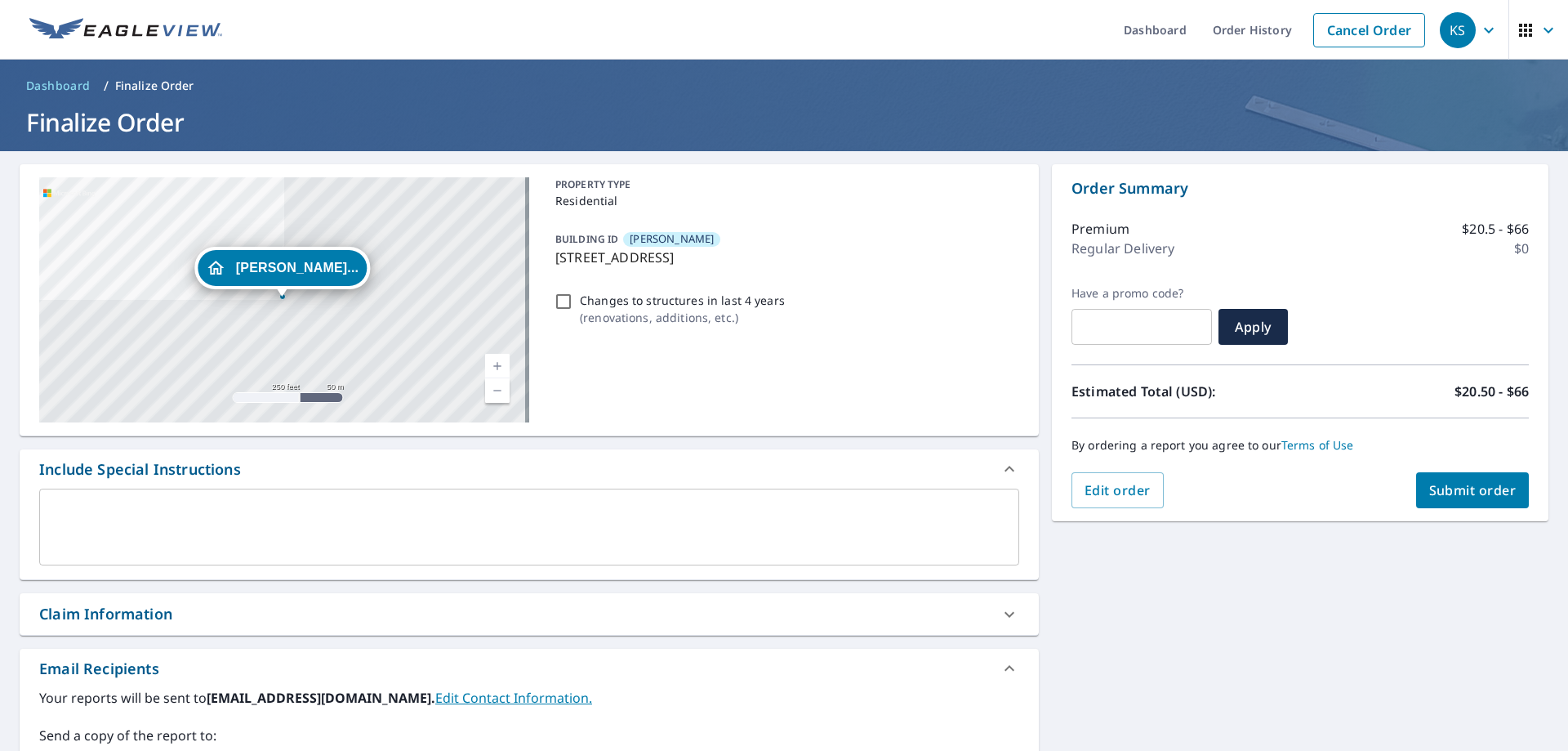
click at [557, 300] on input "Changes to structures in last 4 years ( renovations, additions, etc. )" at bounding box center [563, 301] width 20 height 20
checkbox input "true"
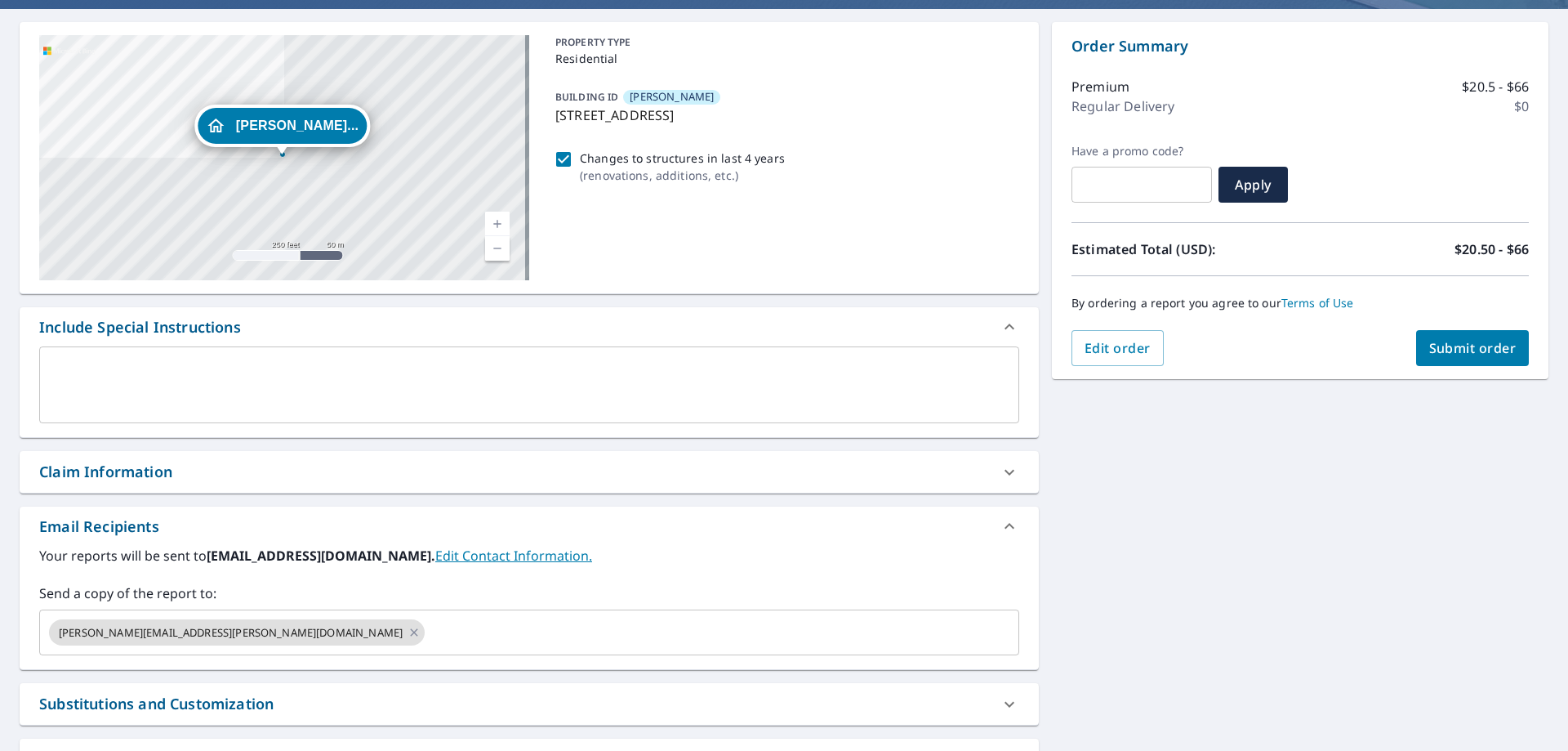
scroll to position [164, 0]
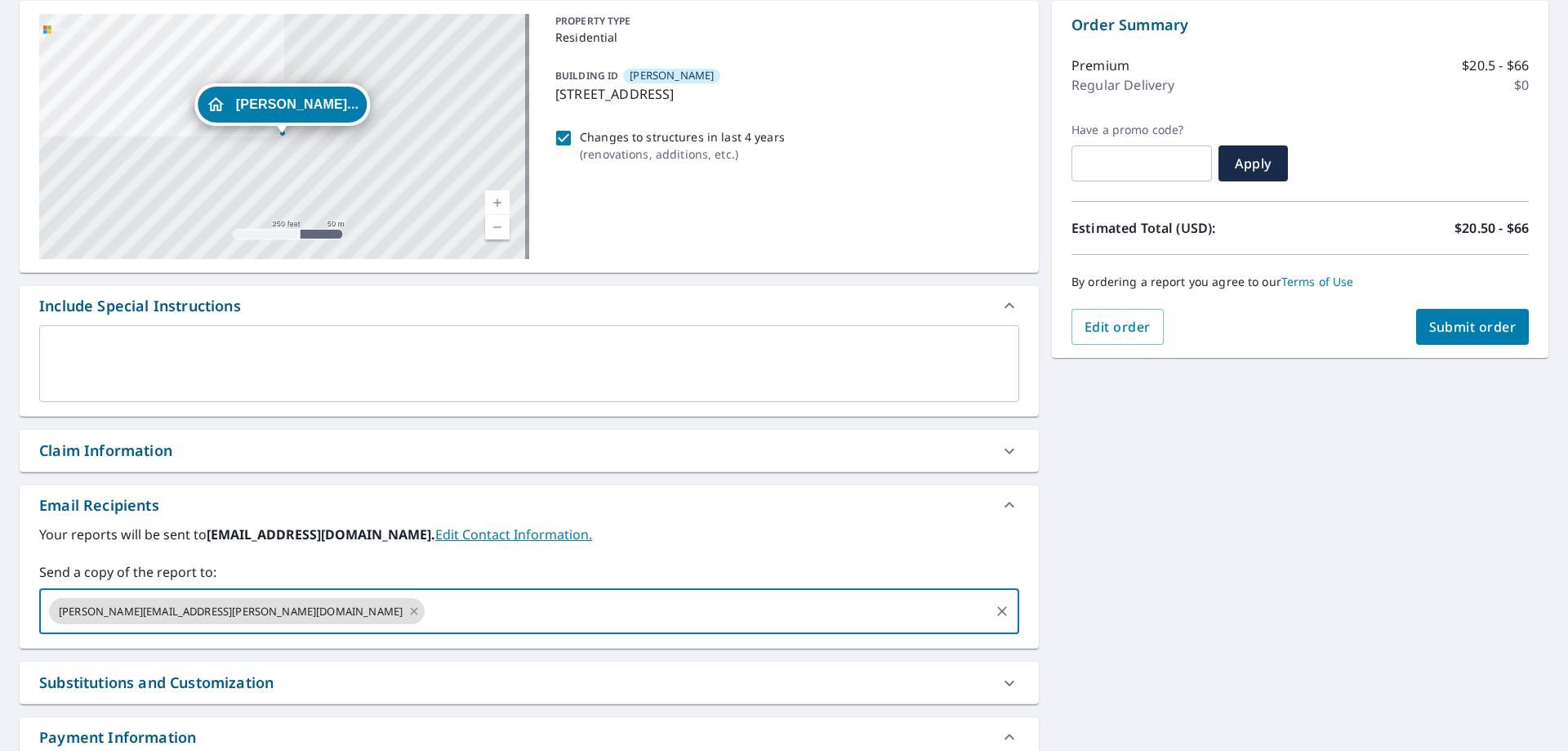
click at [427, 617] on input "text" at bounding box center [707, 611] width 561 height 31
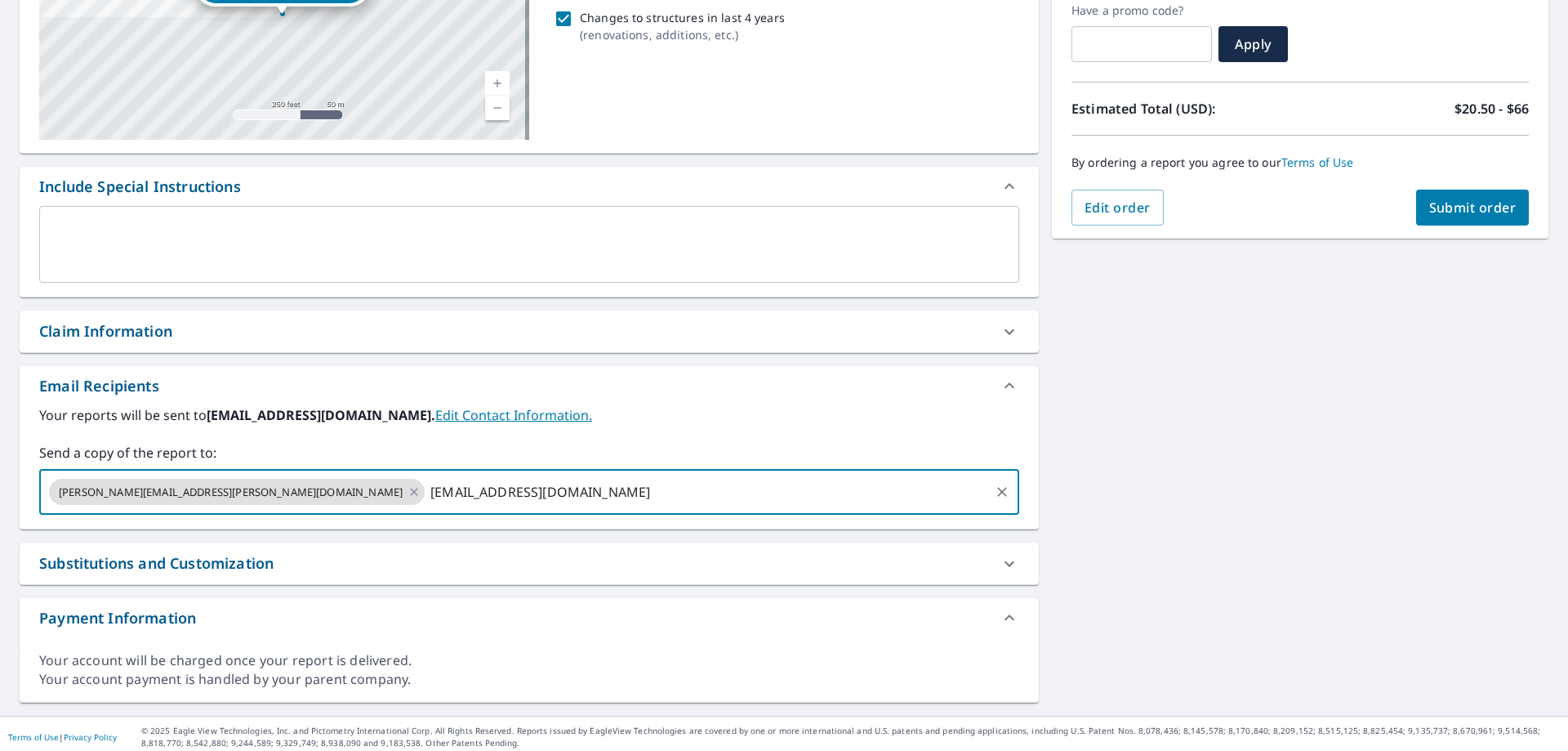
scroll to position [289, 0]
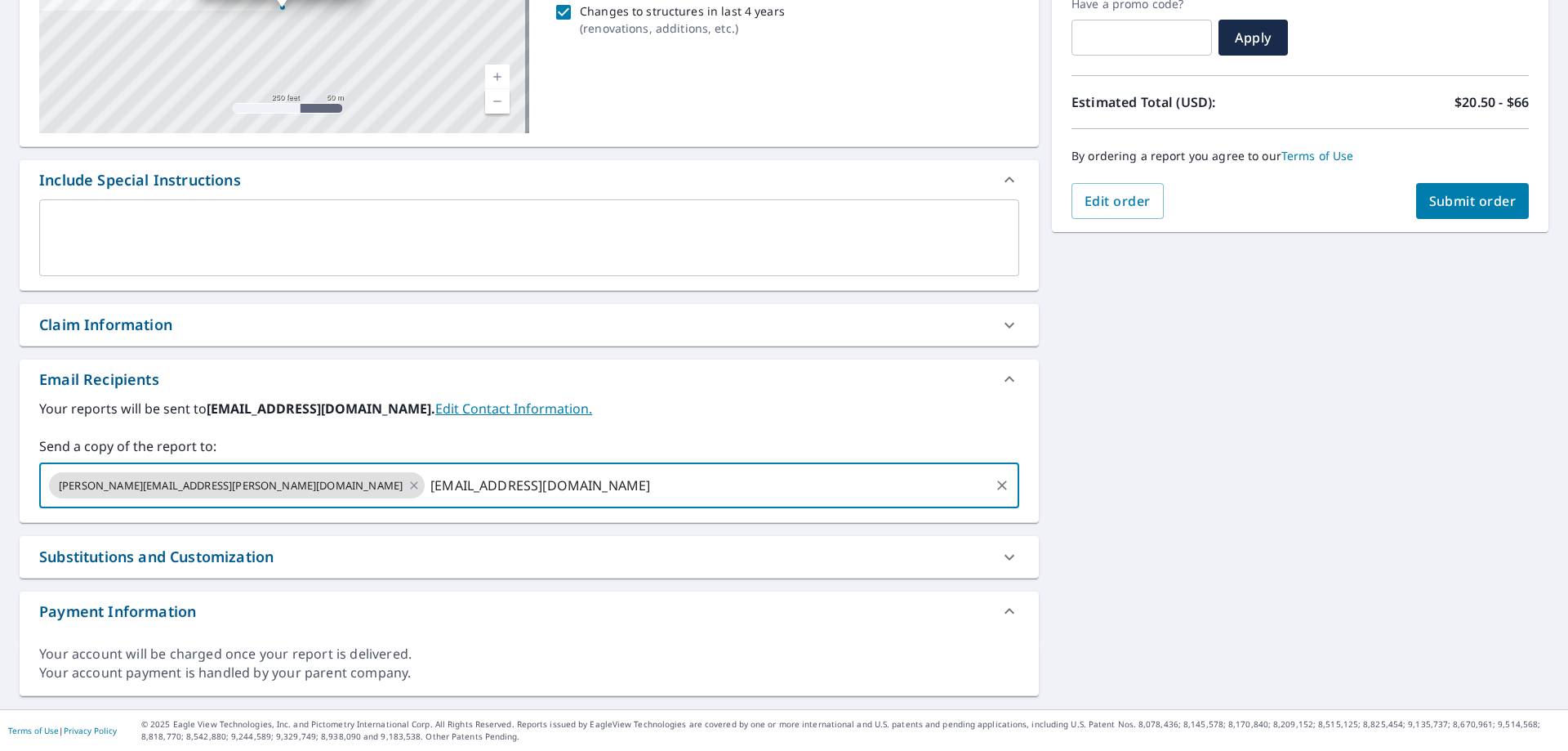
type input "[EMAIL_ADDRESS][DOMAIN_NAME]"
click at [1449, 198] on span "Submit order" at bounding box center [1473, 201] width 87 height 18
checkbox input "true"
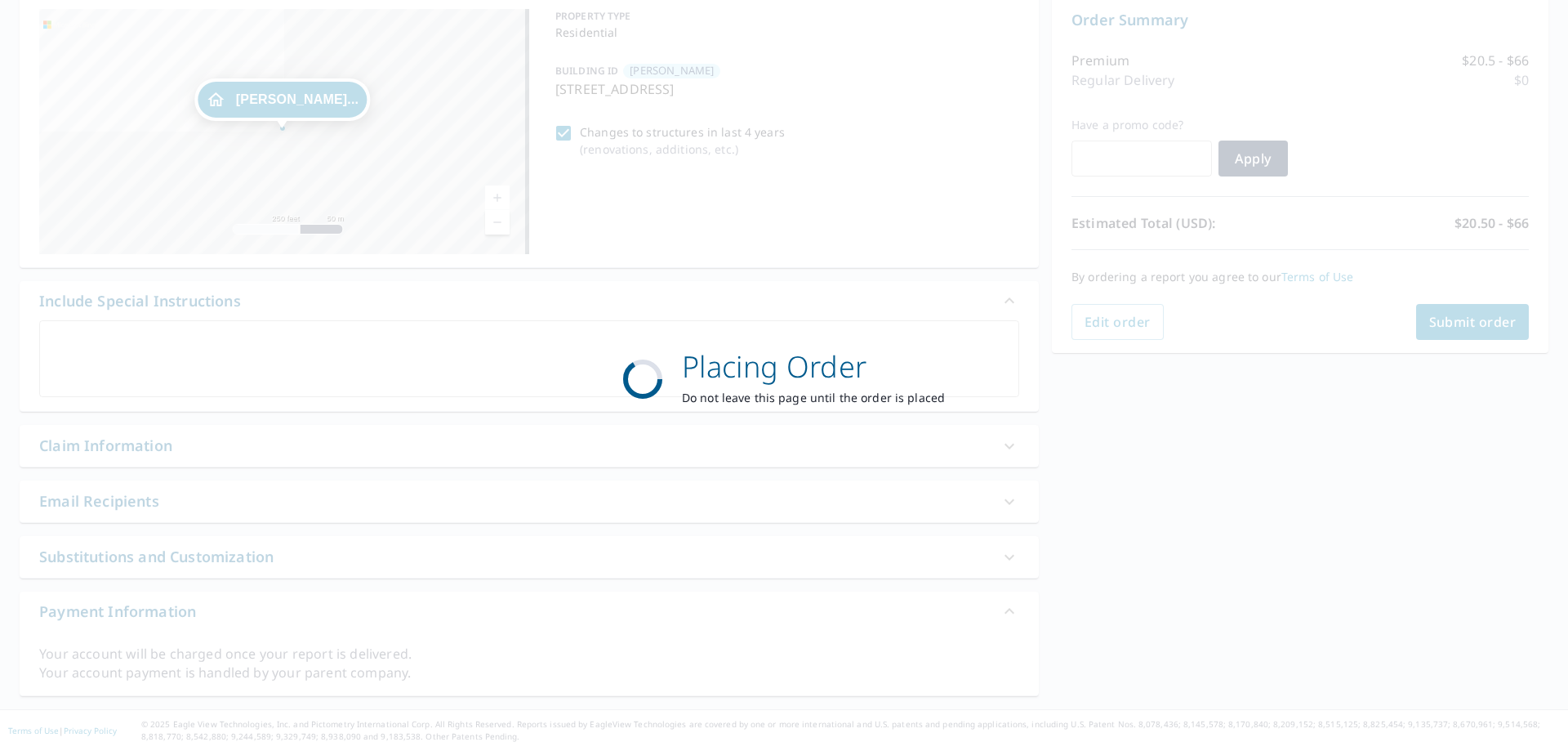
scroll to position [168, 0]
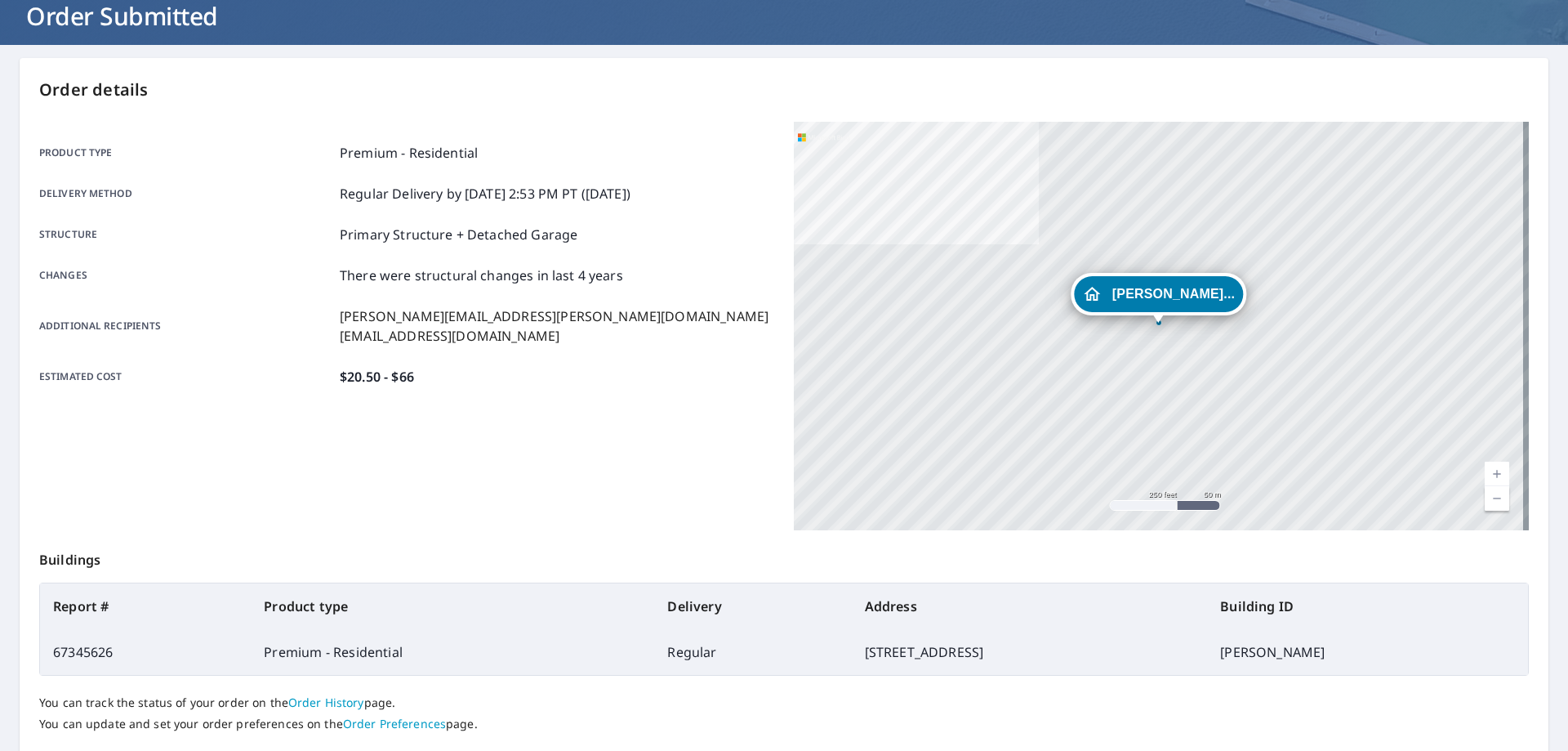
scroll to position [211, 0]
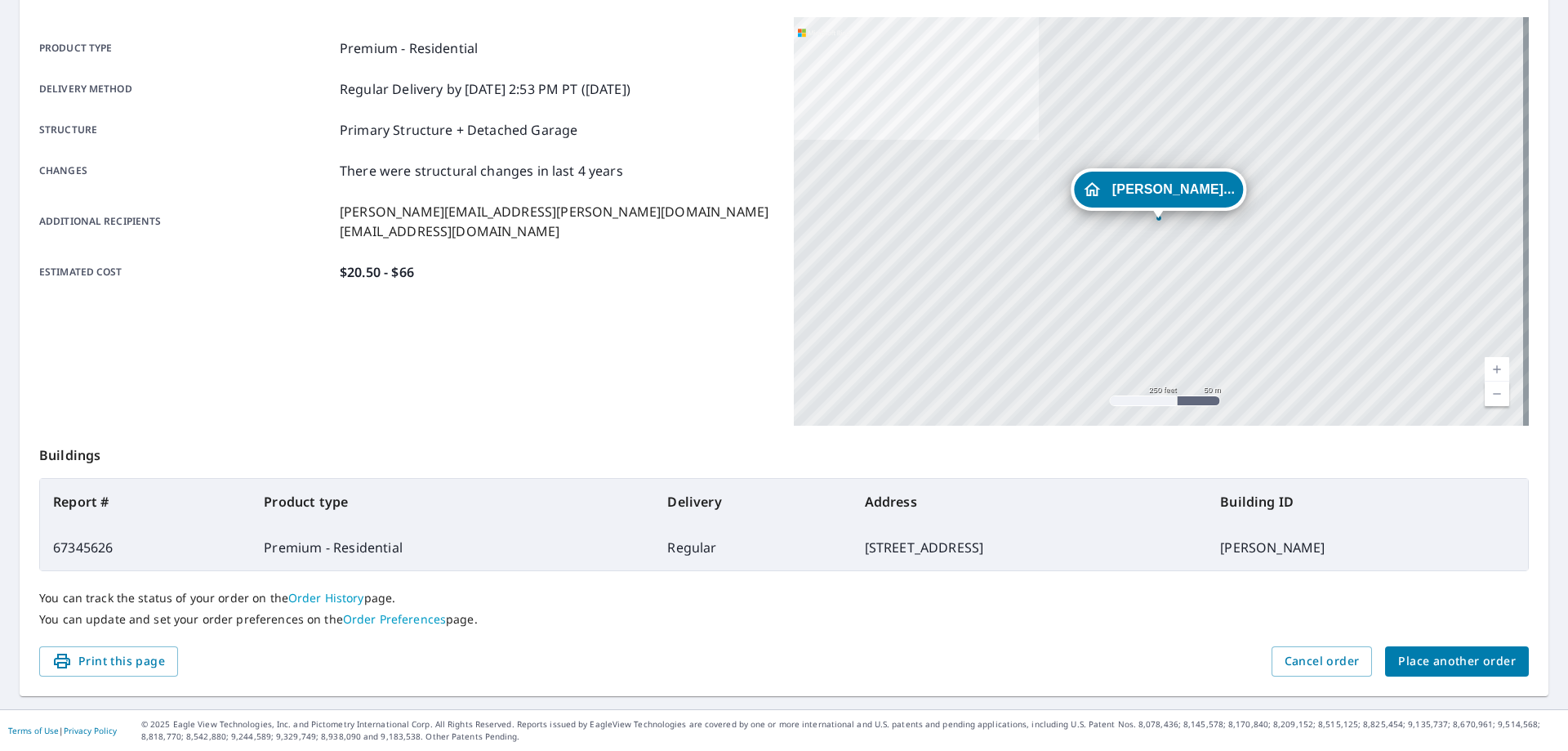
click at [1443, 661] on span "Place another order" at bounding box center [1457, 661] width 117 height 20
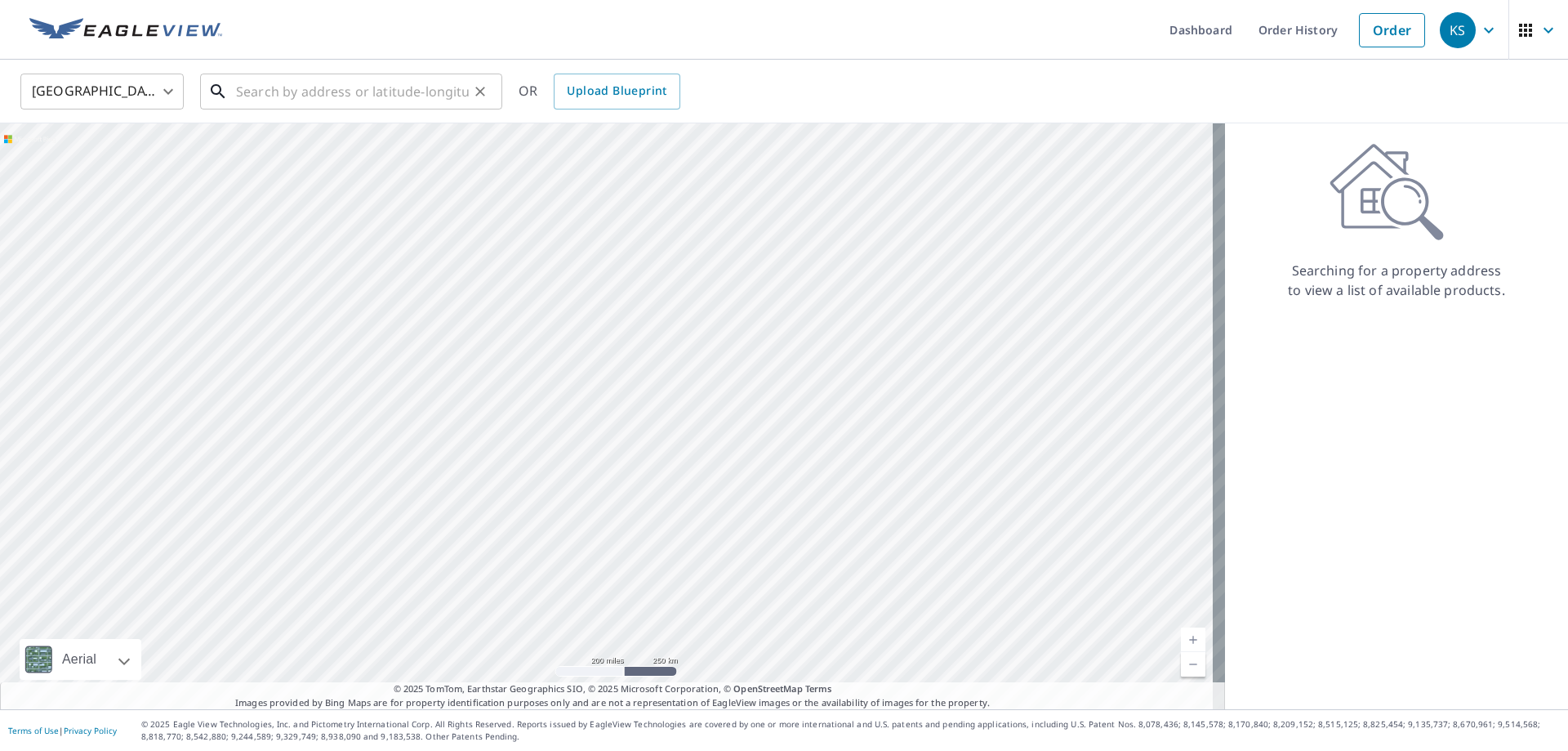
click at [278, 87] on input "text" at bounding box center [353, 91] width 233 height 45
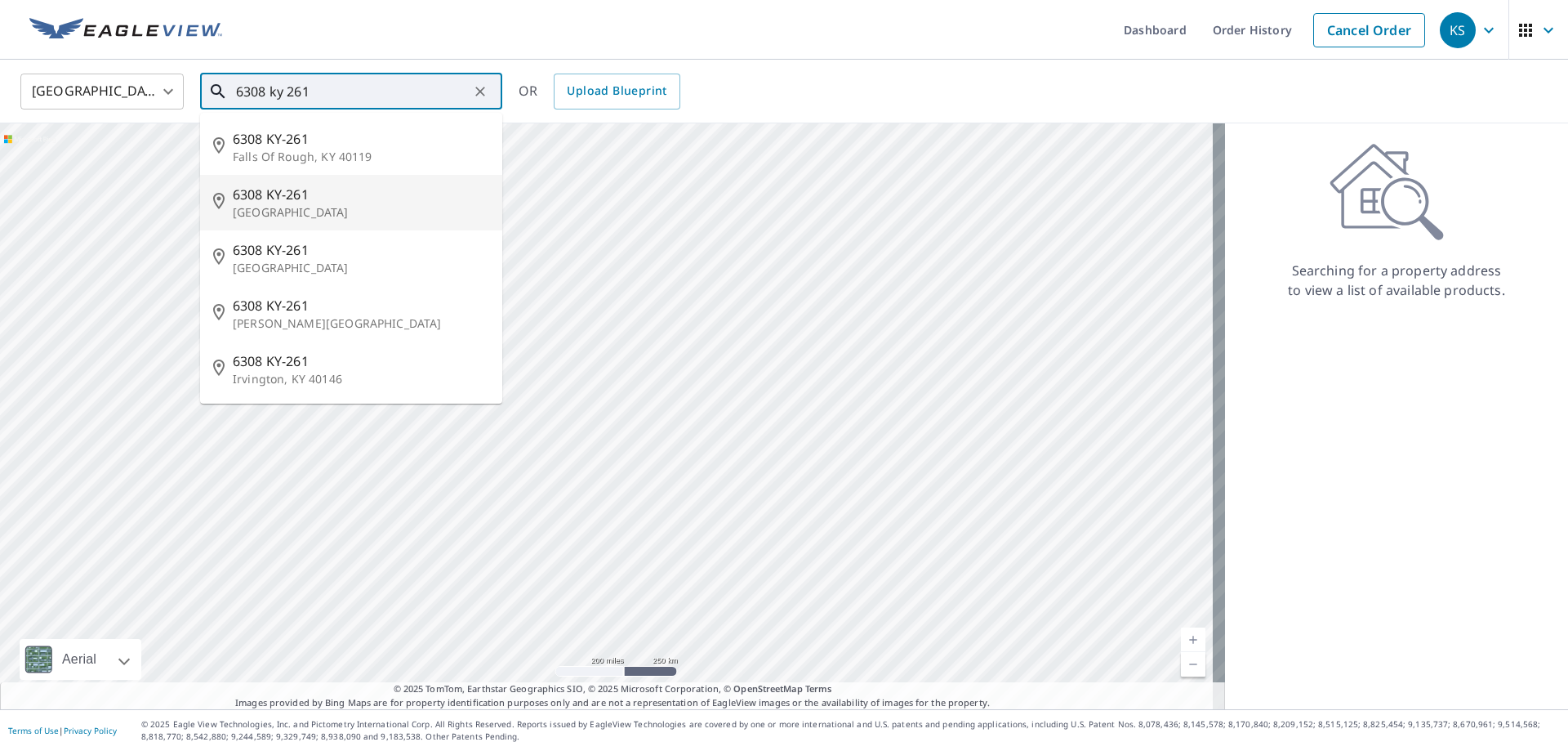
click at [279, 197] on span "6308 KY-261" at bounding box center [361, 195] width 257 height 20
type input "[STREET_ADDRESS]"
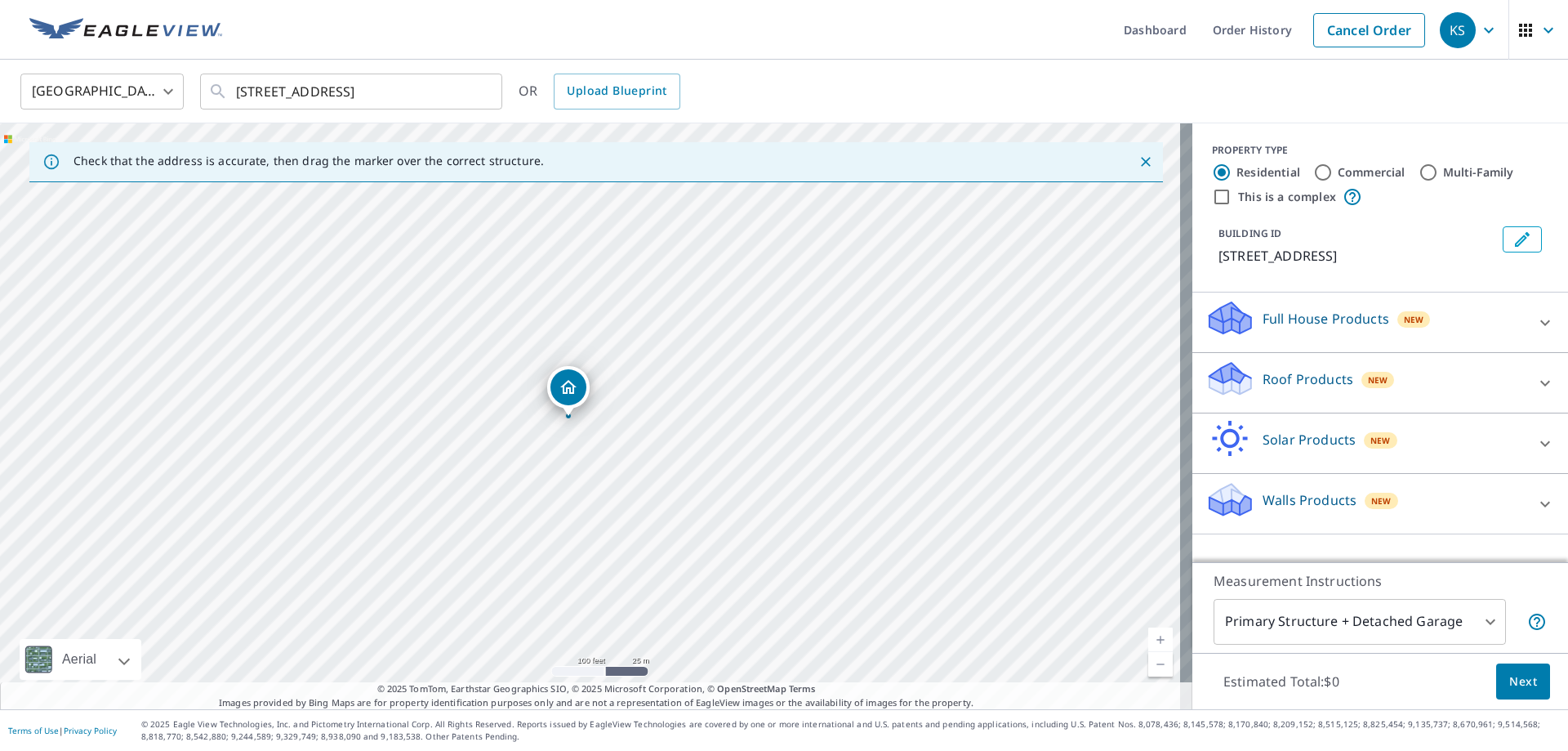
drag, startPoint x: 666, startPoint y: 417, endPoint x: 708, endPoint y: 417, distance: 42.0
click at [708, 417] on div "[STREET_ADDRESS]" at bounding box center [596, 416] width 1192 height 586
drag, startPoint x: 426, startPoint y: 430, endPoint x: 663, endPoint y: 376, distance: 243.1
click at [663, 376] on div "[STREET_ADDRESS]" at bounding box center [596, 416] width 1192 height 586
drag, startPoint x: 556, startPoint y: 362, endPoint x: 537, endPoint y: 386, distance: 30.6
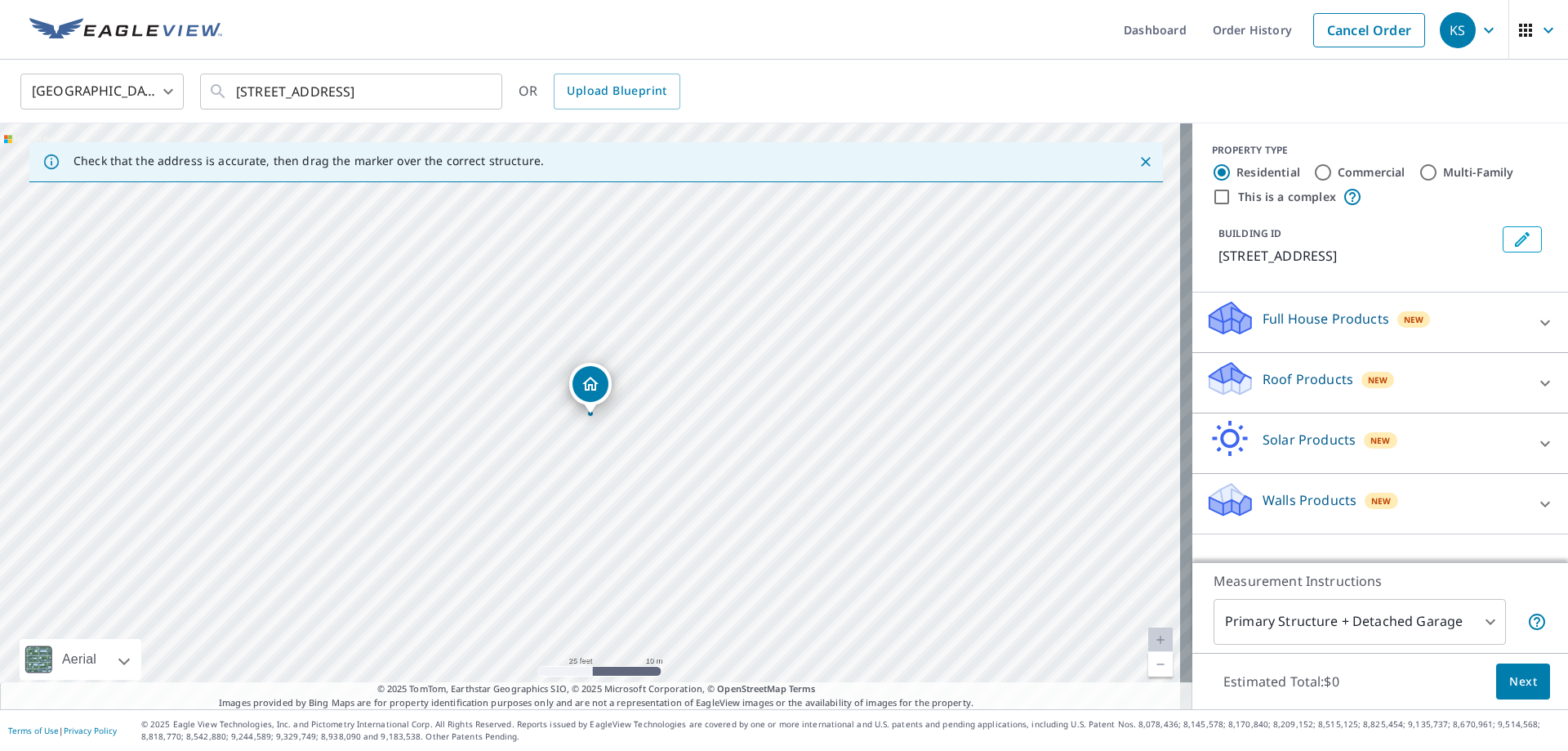
click at [1290, 389] on p "Roof Products" at bounding box center [1308, 379] width 91 height 20
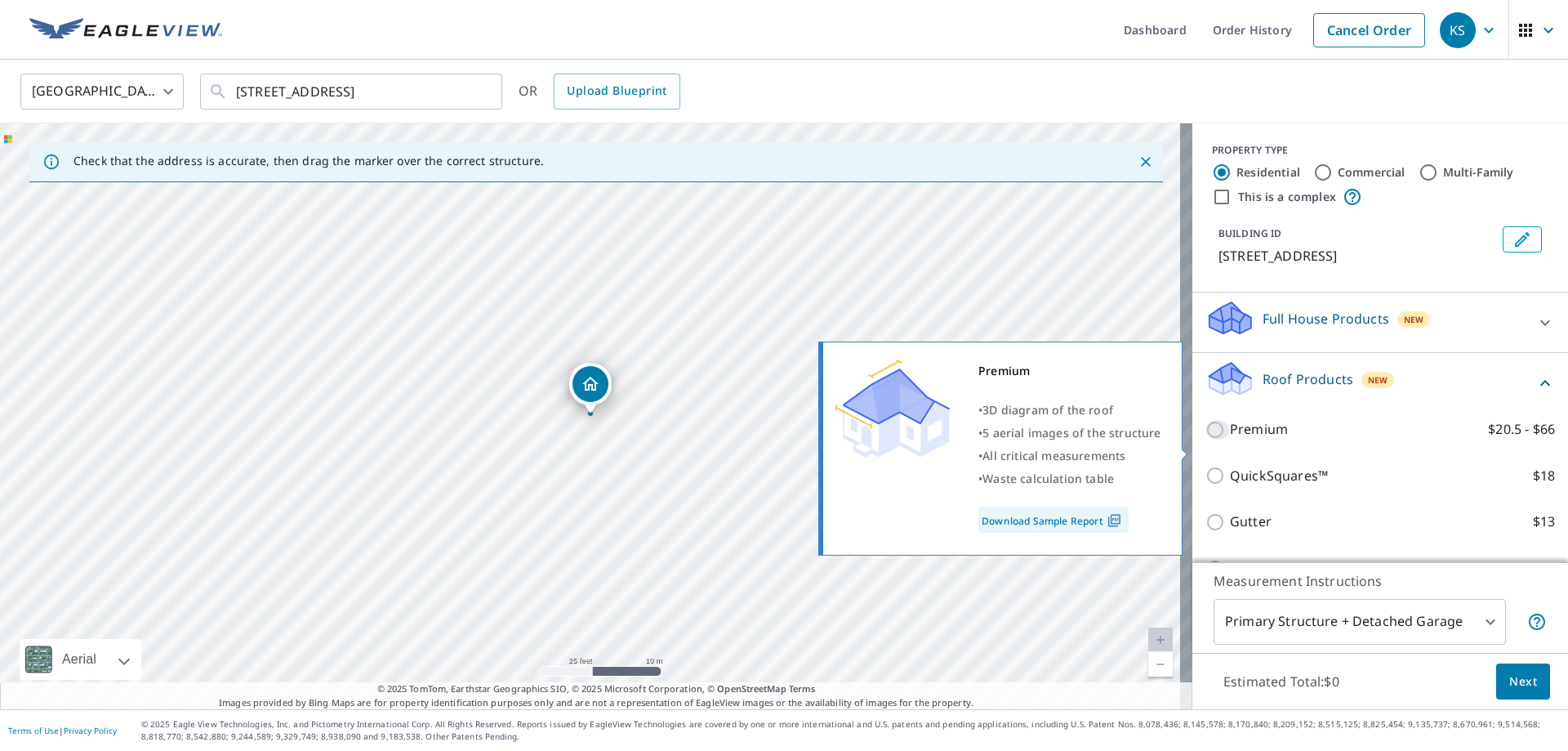
click at [1206, 440] on input "Premium $20.5 - $66" at bounding box center [1218, 430] width 25 height 20
checkbox input "true"
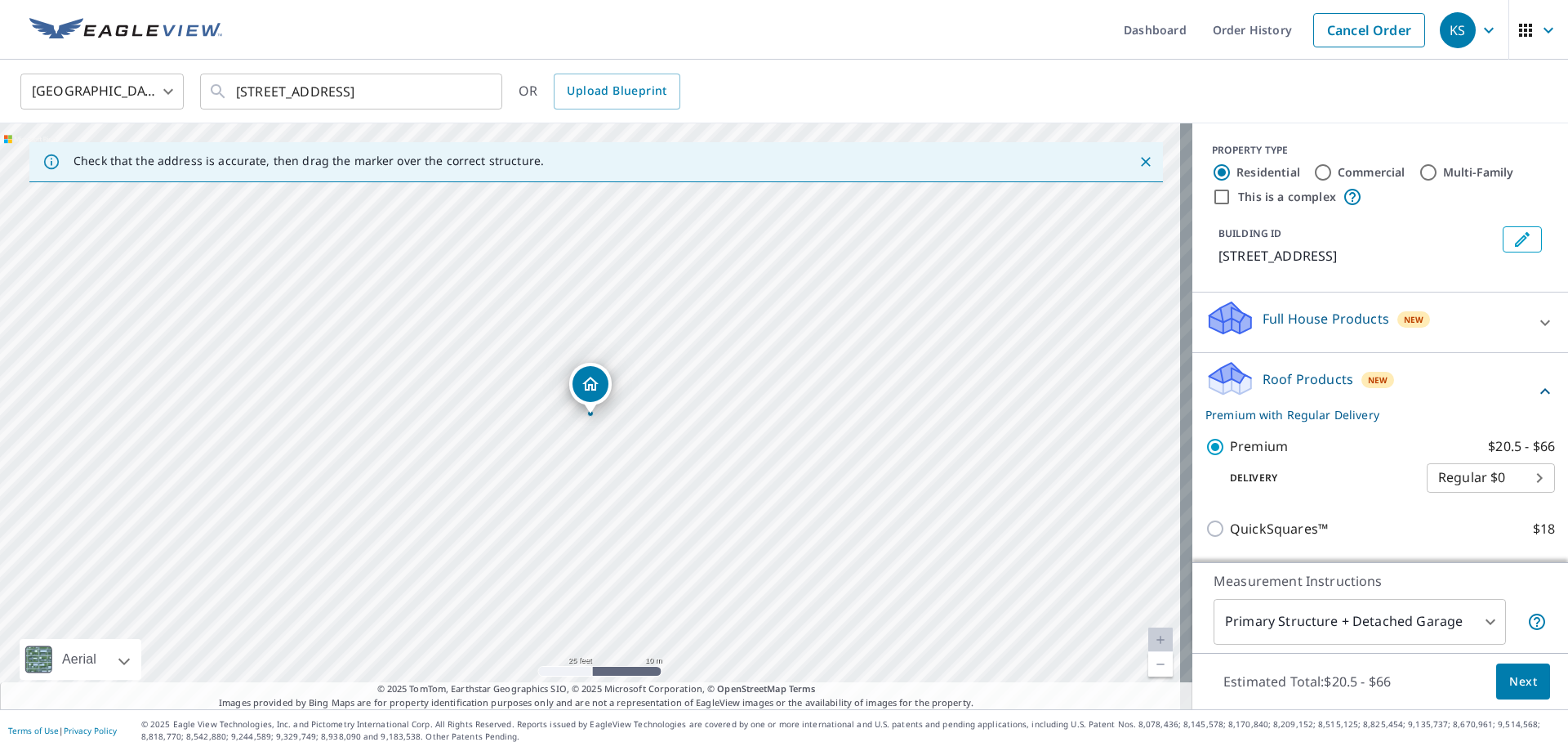
click at [1512, 244] on icon "Edit building 1" at bounding box center [1522, 239] width 20 height 20
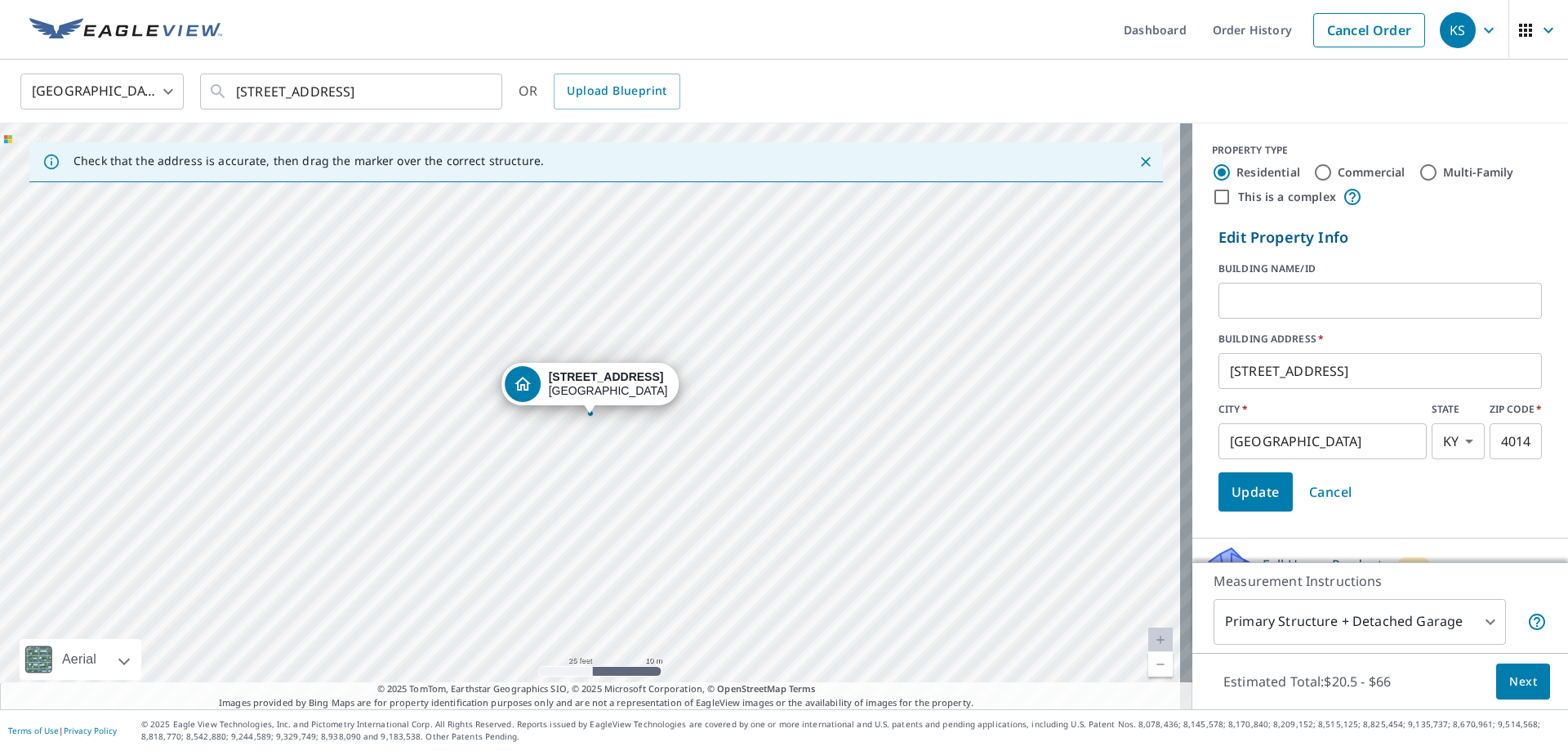
click at [1242, 303] on input "text" at bounding box center [1381, 300] width 323 height 45
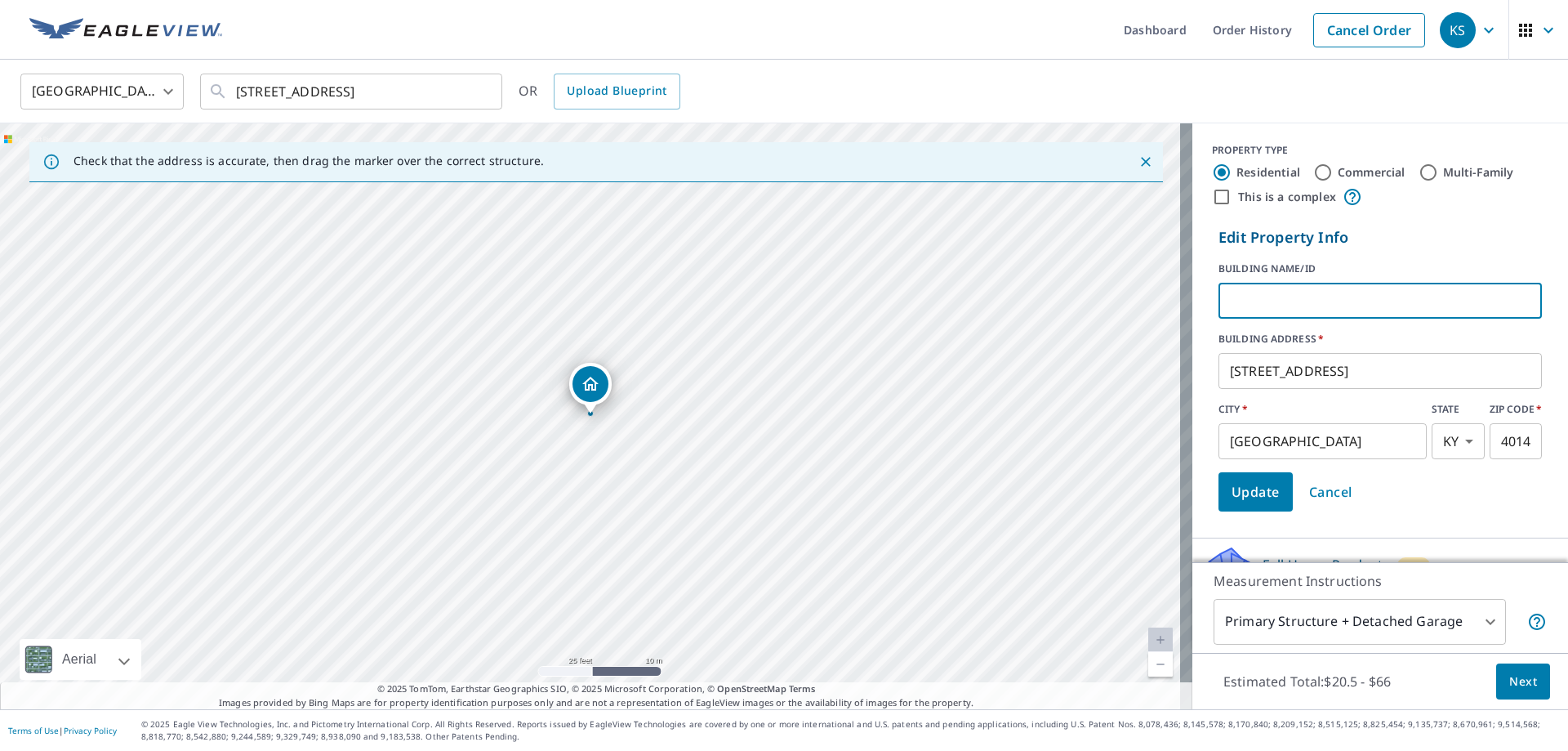
type input "[PERSON_NAME]"
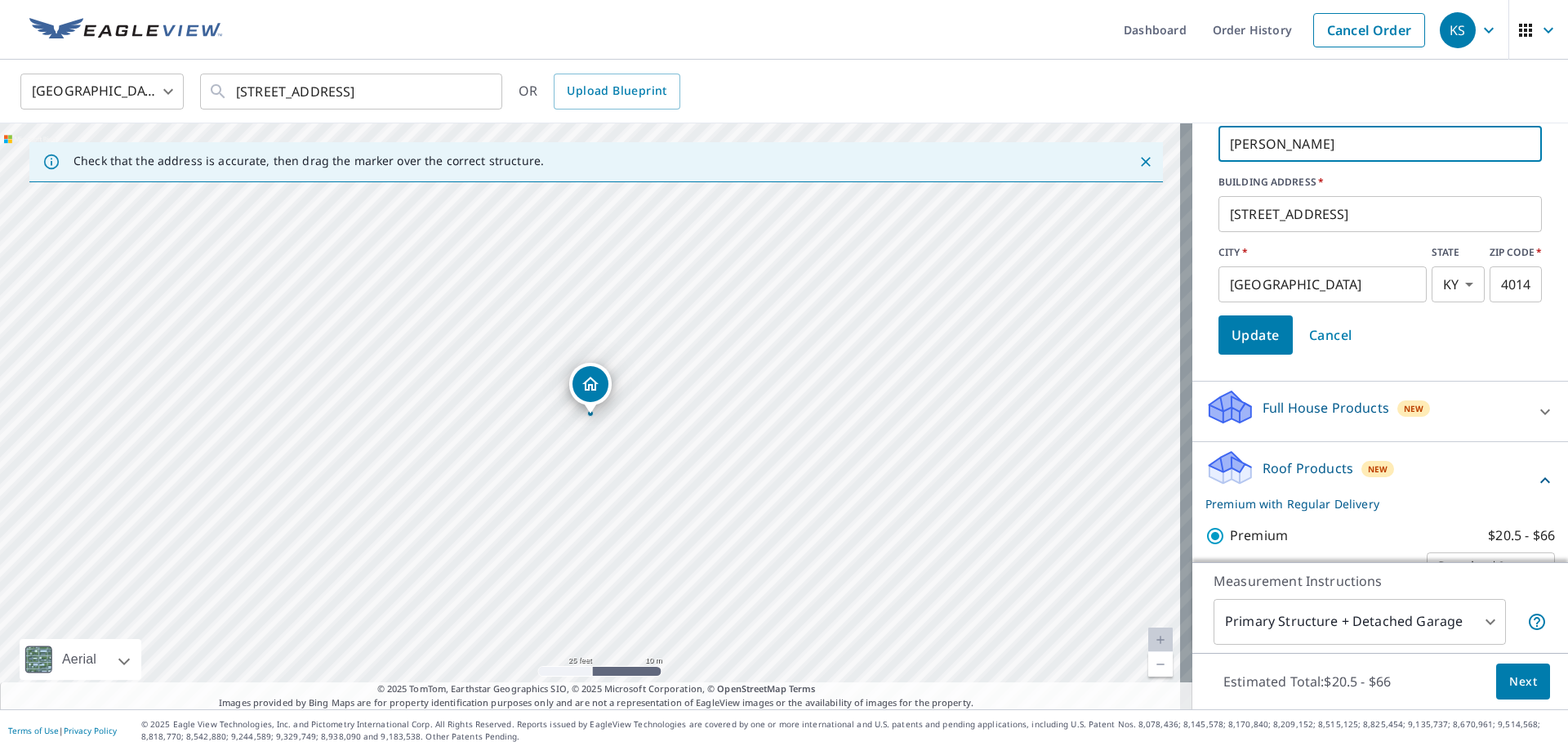
scroll to position [164, 0]
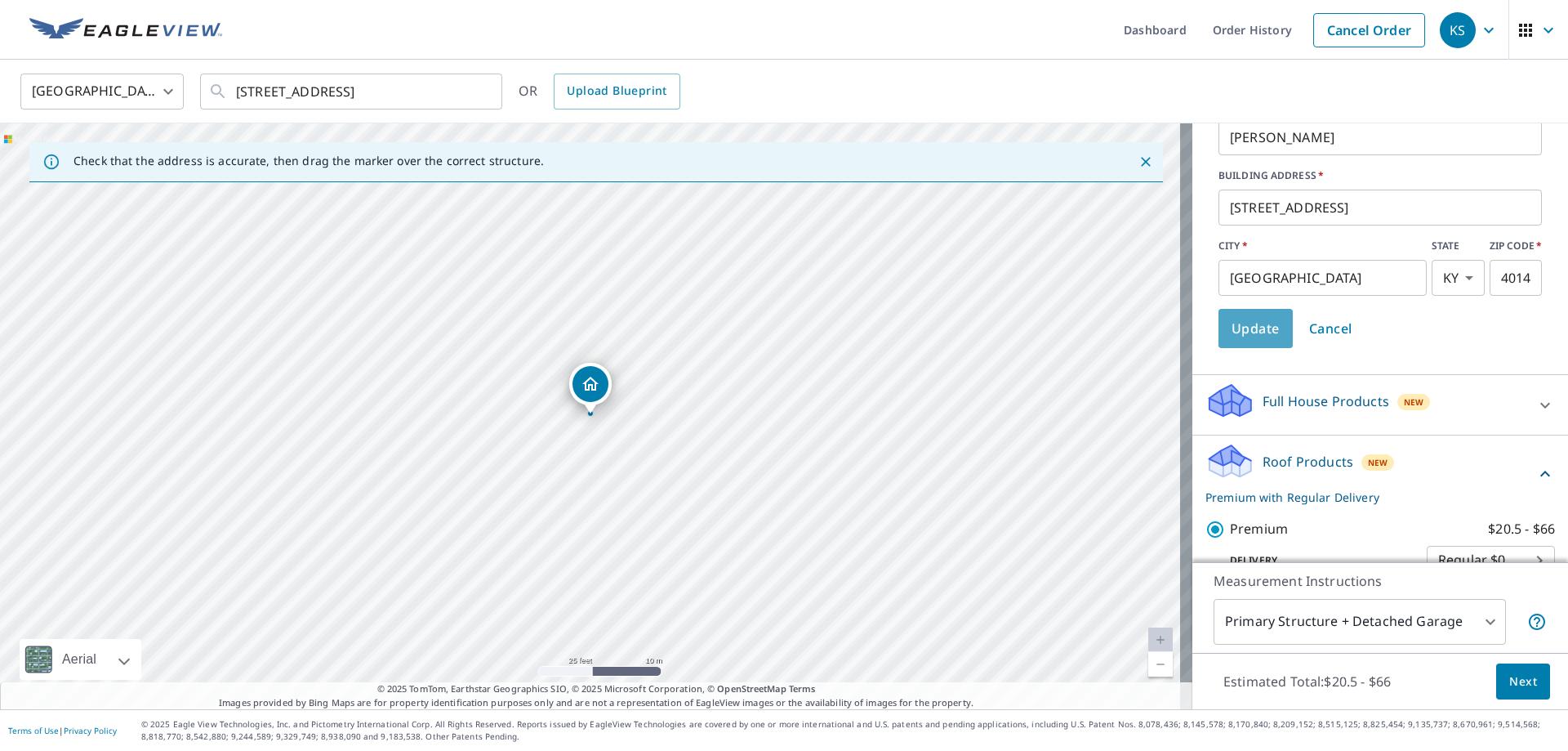
click at [1248, 331] on span "Update" at bounding box center [1255, 329] width 48 height 23
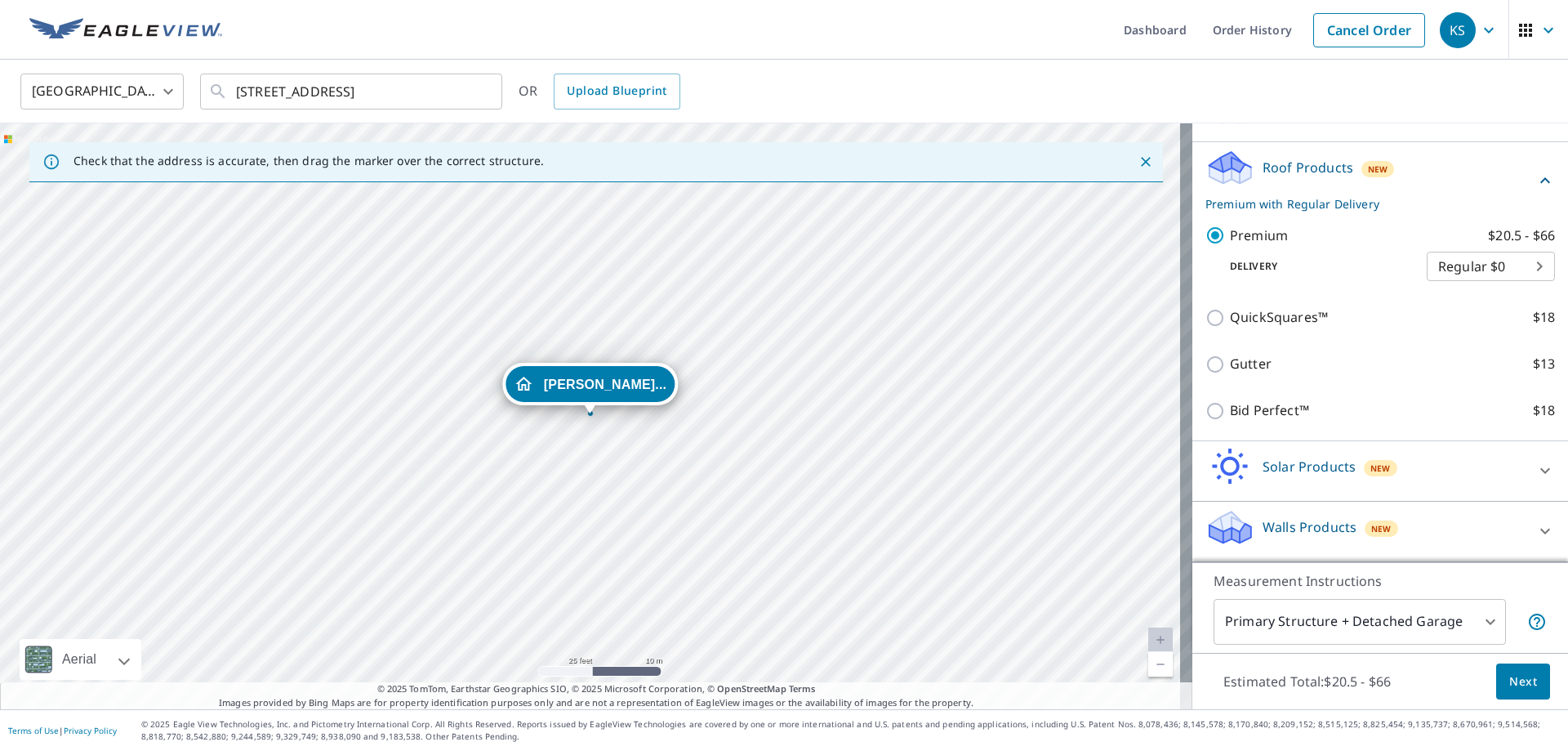
scroll to position [231, 0]
click at [1496, 683] on button "Next" at bounding box center [1523, 681] width 54 height 36
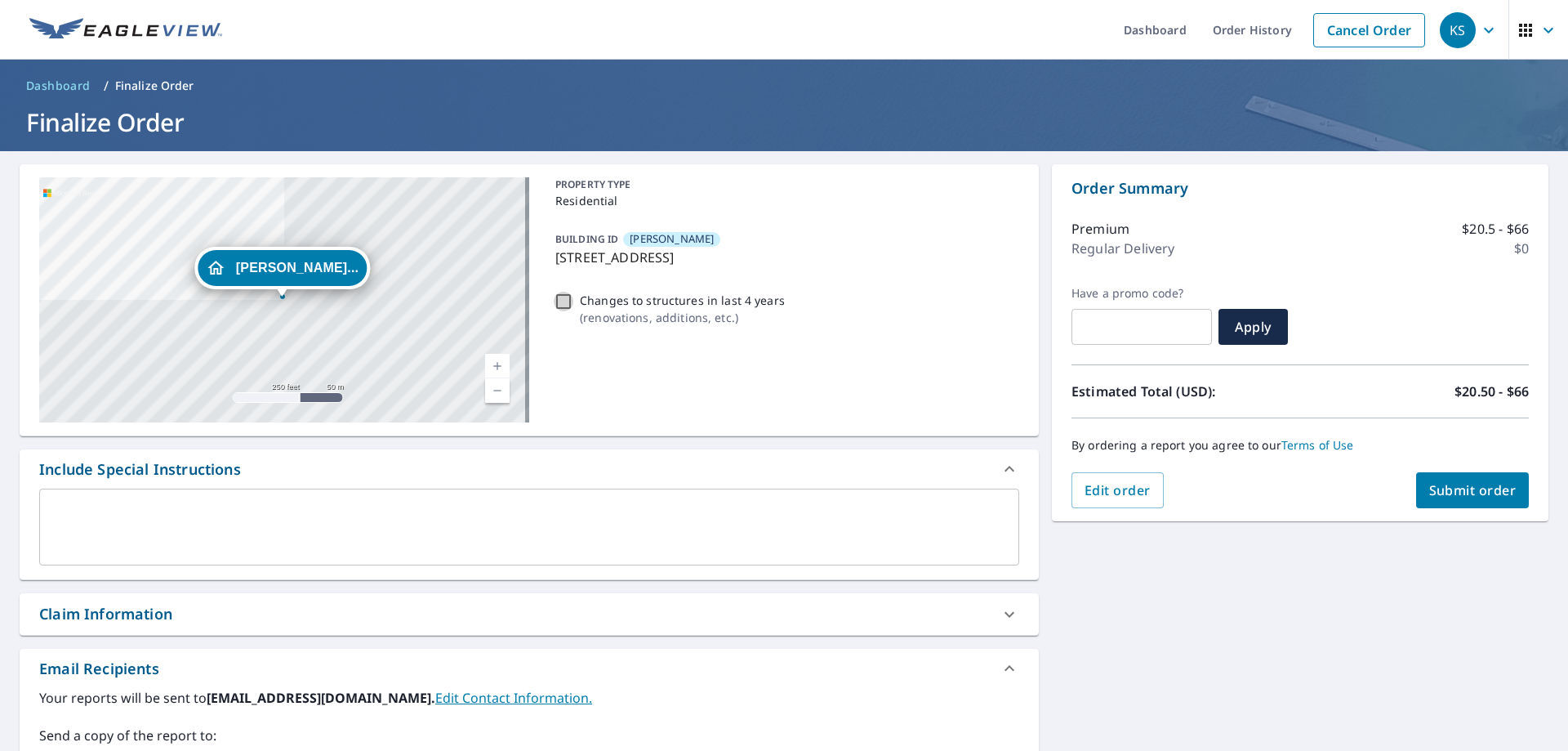
click at [553, 306] on input "Changes to structures in last 4 years ( renovations, additions, etc. )" at bounding box center [563, 301] width 20 height 20
checkbox input "true"
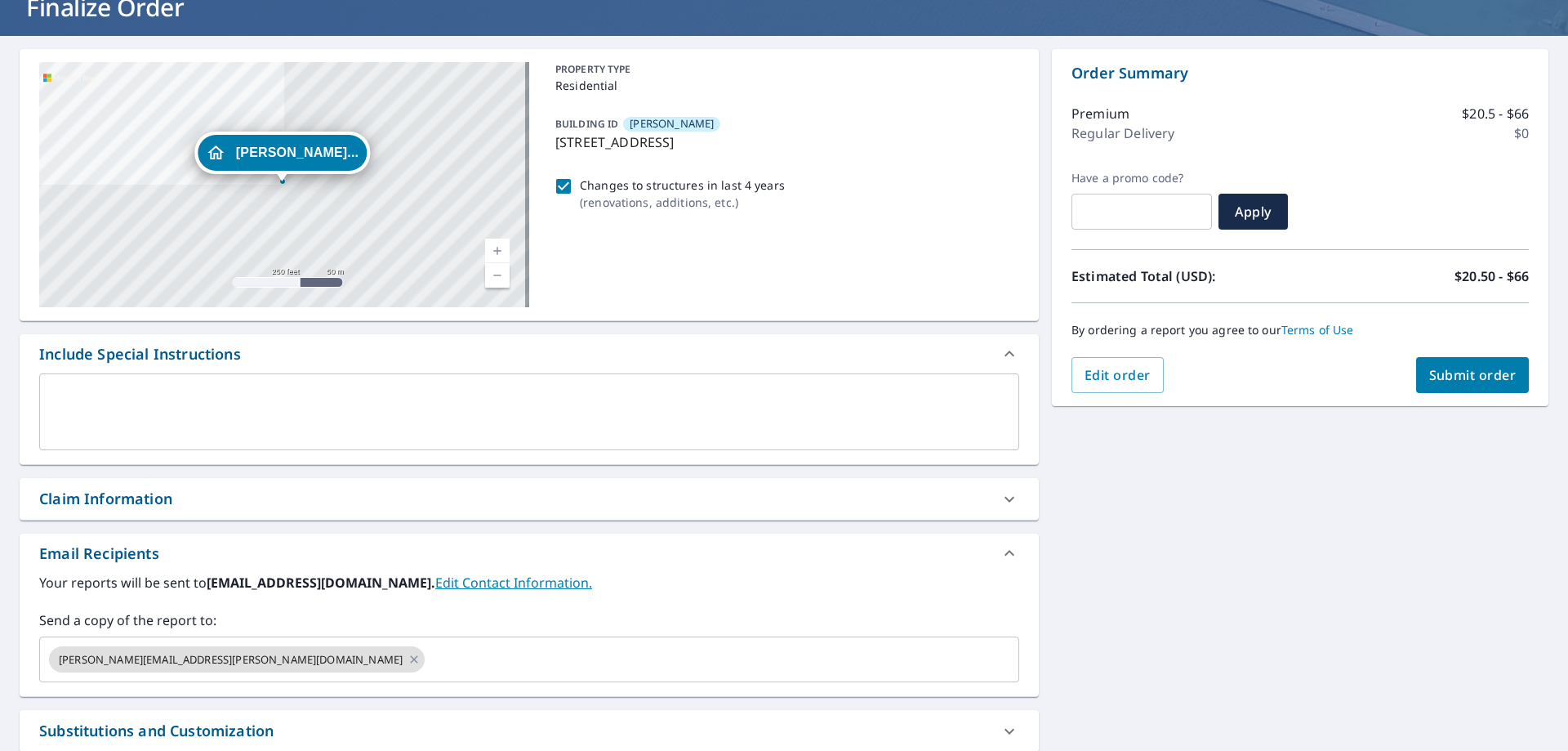
scroll to position [245, 0]
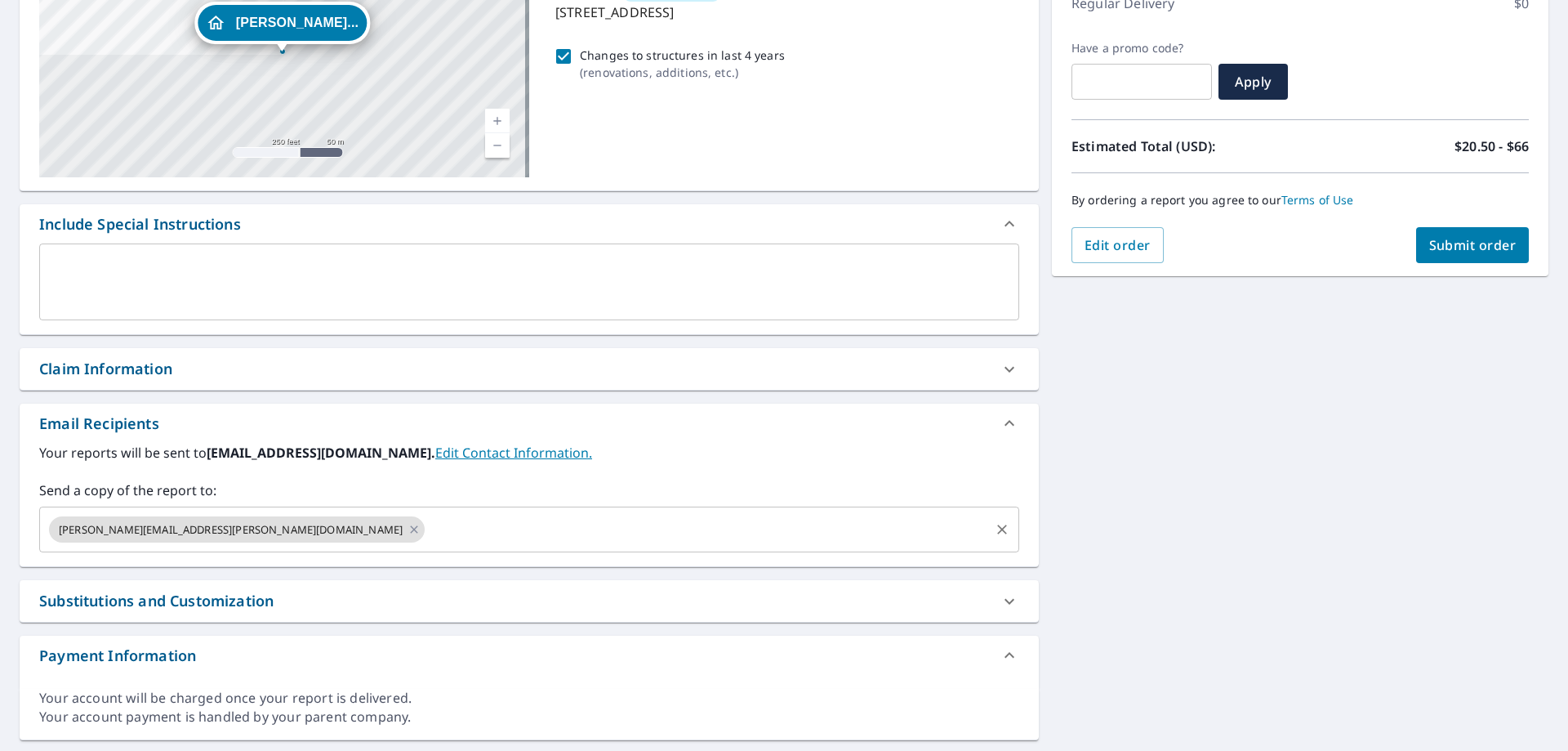
click at [427, 536] on input "text" at bounding box center [707, 529] width 561 height 31
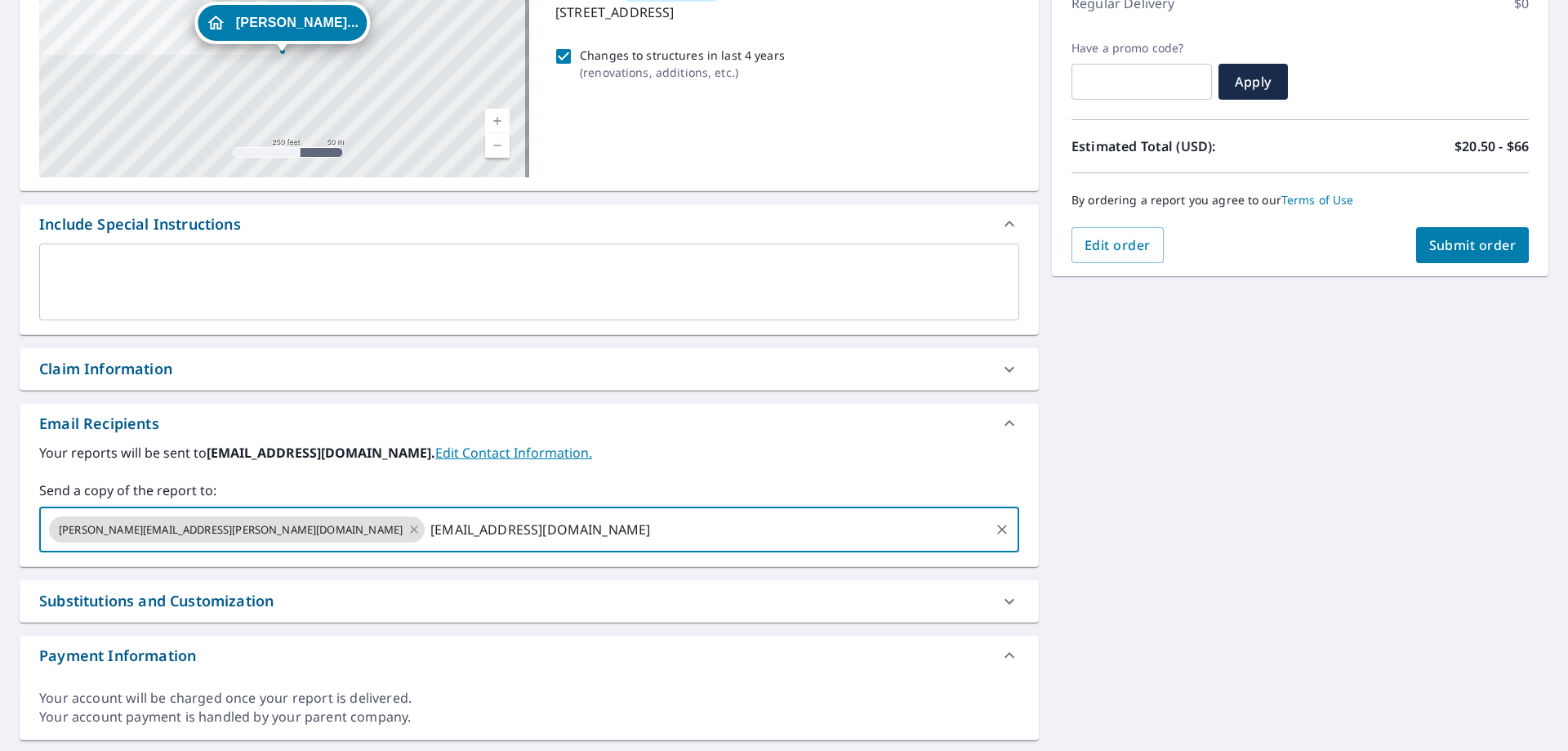
type input "[EMAIL_ADDRESS][DOMAIN_NAME]"
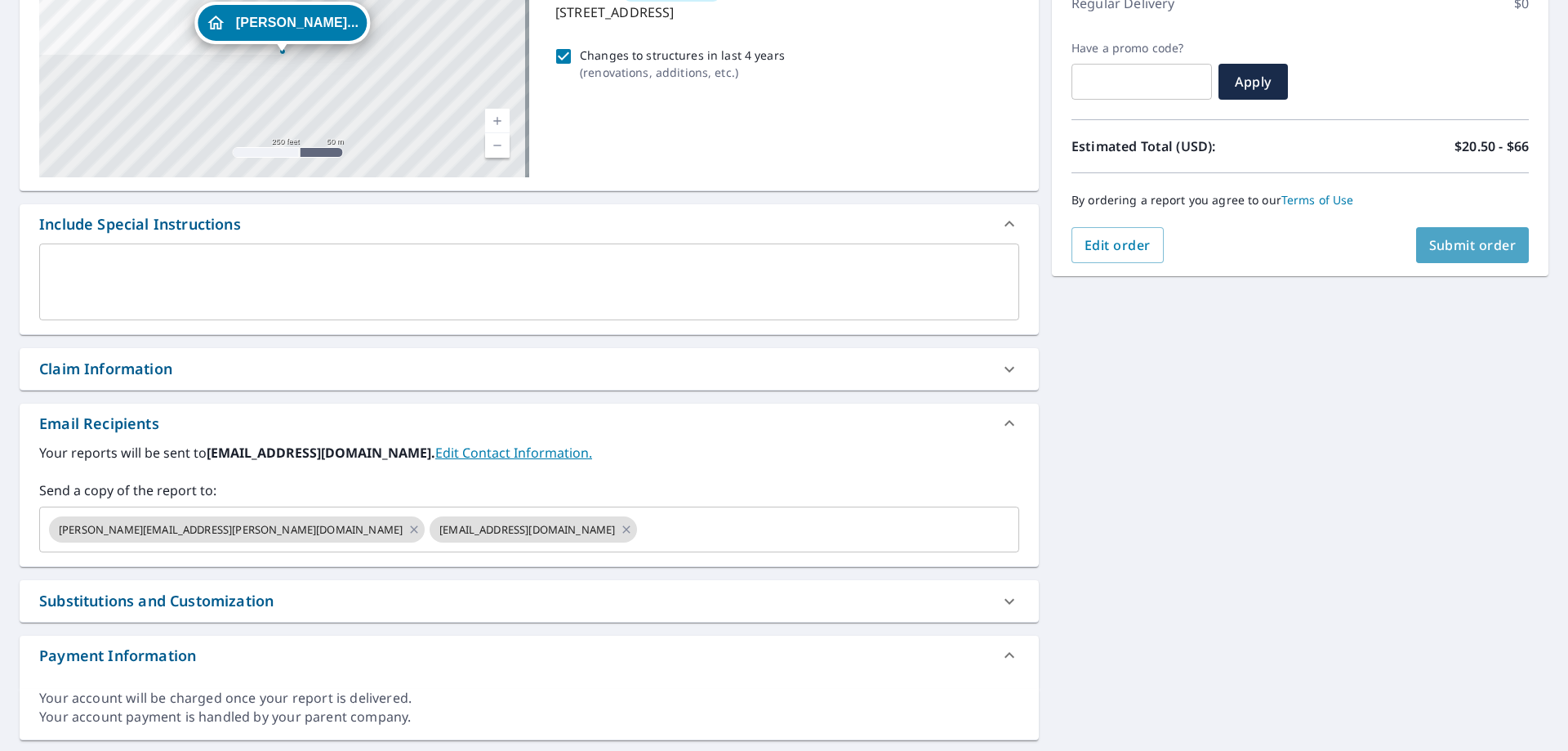
click at [1461, 236] on span "Submit order" at bounding box center [1473, 245] width 87 height 18
checkbox input "true"
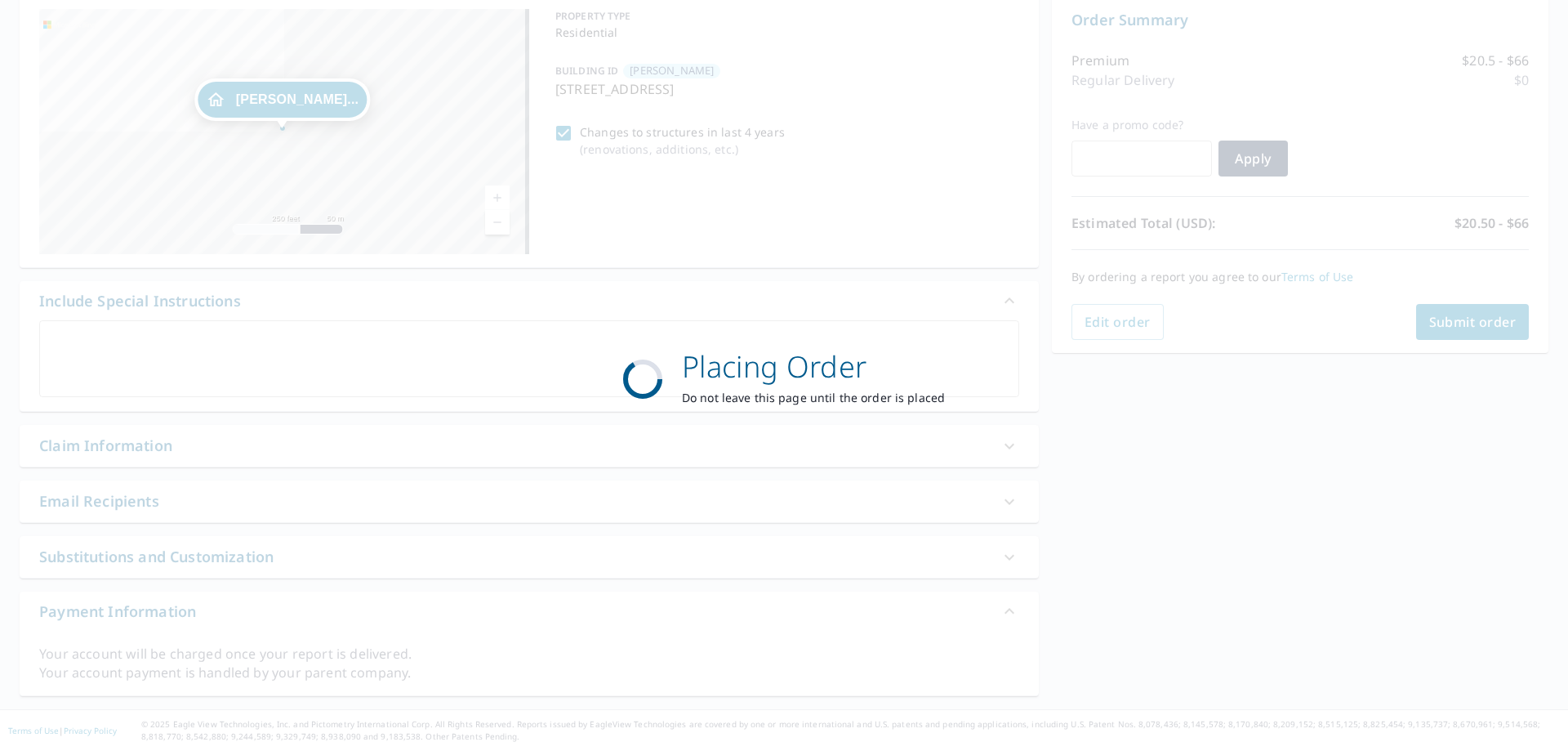
scroll to position [168, 0]
